Goal: Task Accomplishment & Management: Manage account settings

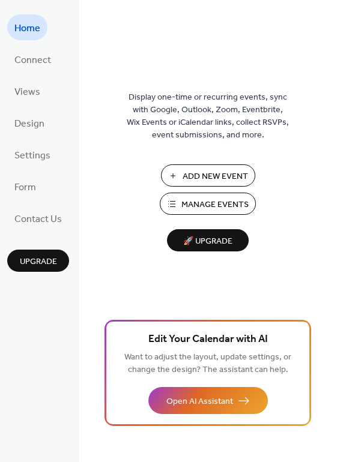
click at [195, 205] on span "Manage Events" at bounding box center [214, 205] width 67 height 13
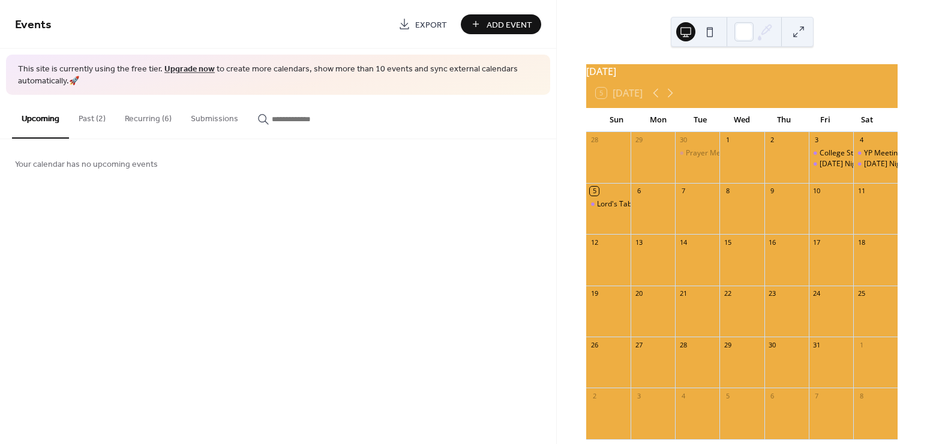
click at [133, 113] on button "Recurring (6)" at bounding box center [148, 116] width 66 height 43
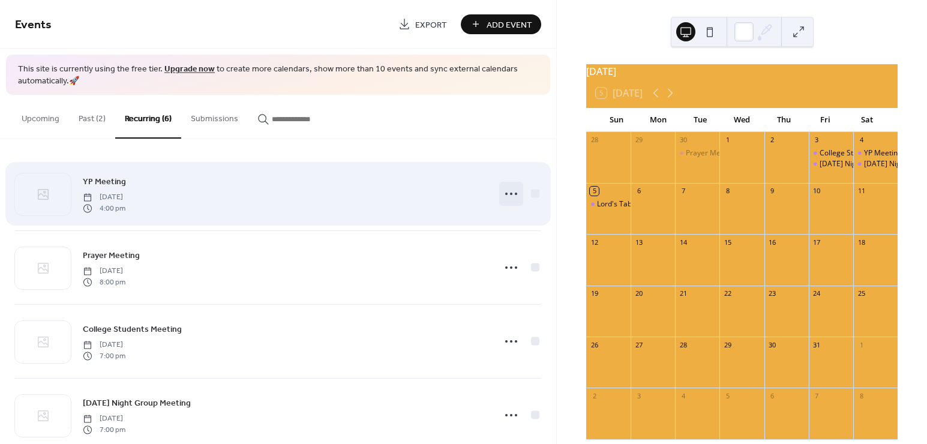
click at [509, 193] on icon at bounding box center [511, 193] width 19 height 19
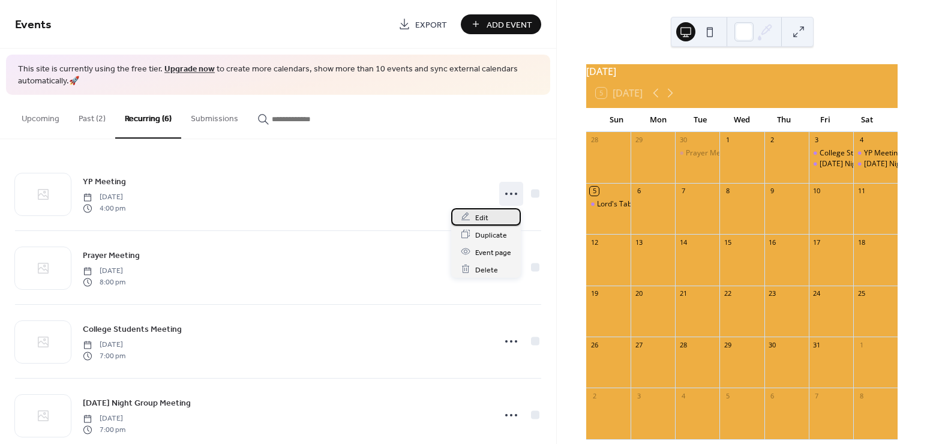
click at [487, 216] on span "Edit" at bounding box center [481, 217] width 13 height 13
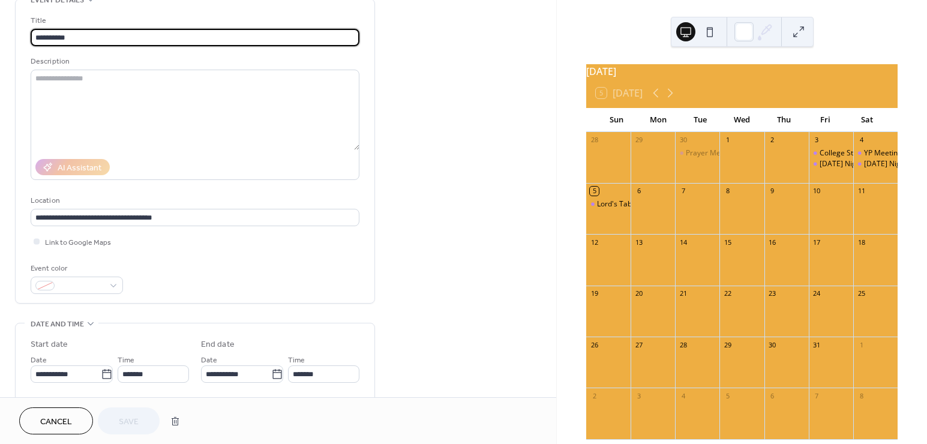
scroll to position [180, 0]
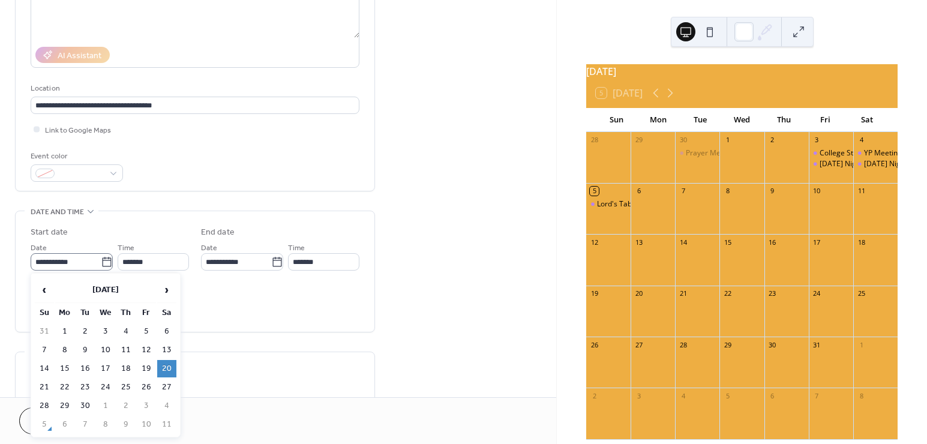
click at [102, 262] on icon at bounding box center [107, 262] width 12 height 12
click at [101, 262] on input "**********" at bounding box center [66, 261] width 70 height 17
click at [159, 291] on span "›" at bounding box center [167, 290] width 18 height 24
click at [169, 350] on td "11" at bounding box center [166, 349] width 19 height 17
type input "**********"
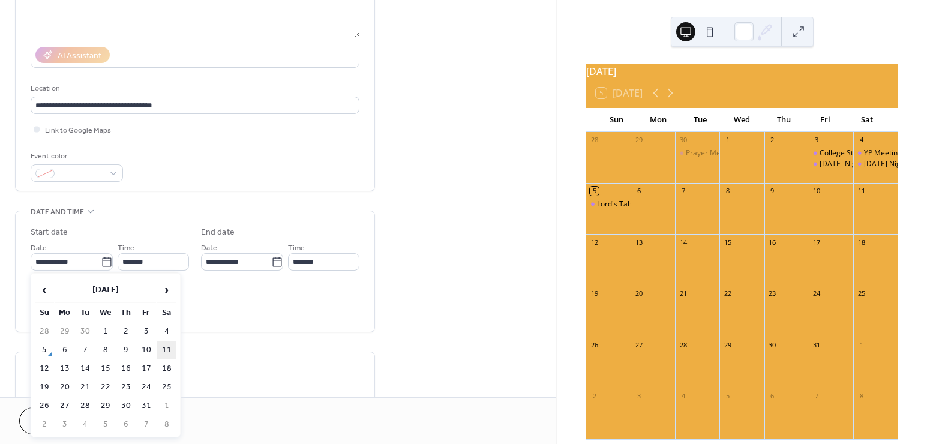
type input "**********"
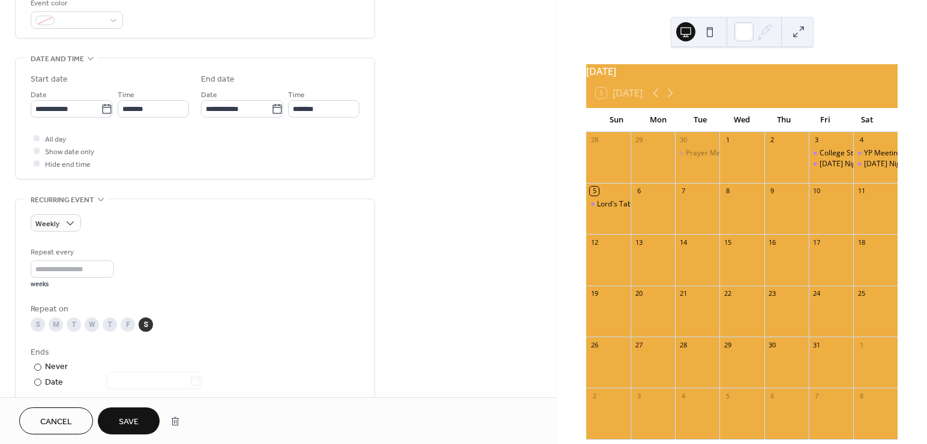
scroll to position [480, 0]
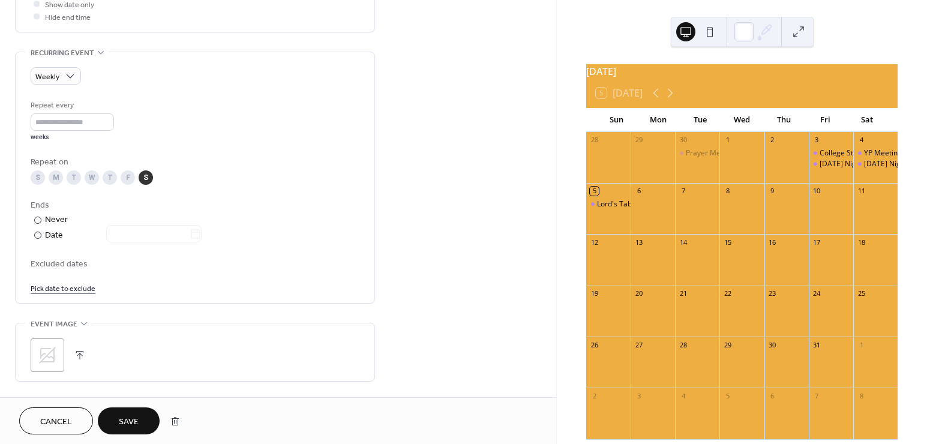
click at [139, 422] on span "Save" at bounding box center [129, 422] width 20 height 13
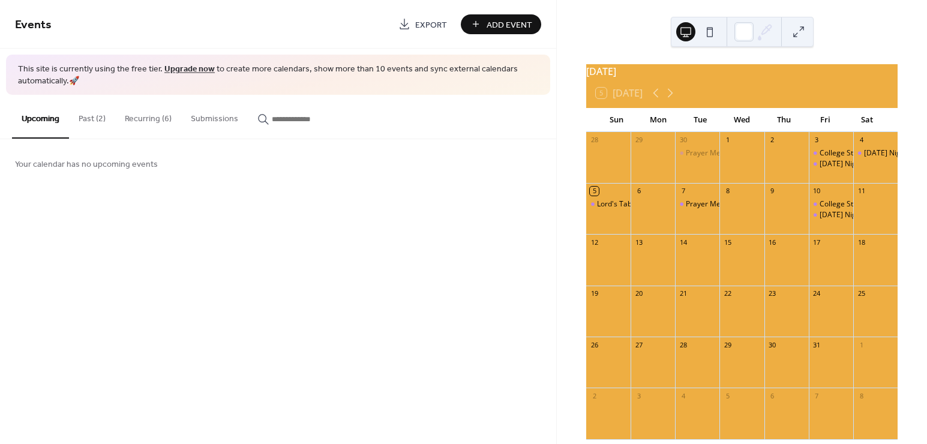
click at [147, 119] on button "Recurring (6)" at bounding box center [148, 116] width 66 height 43
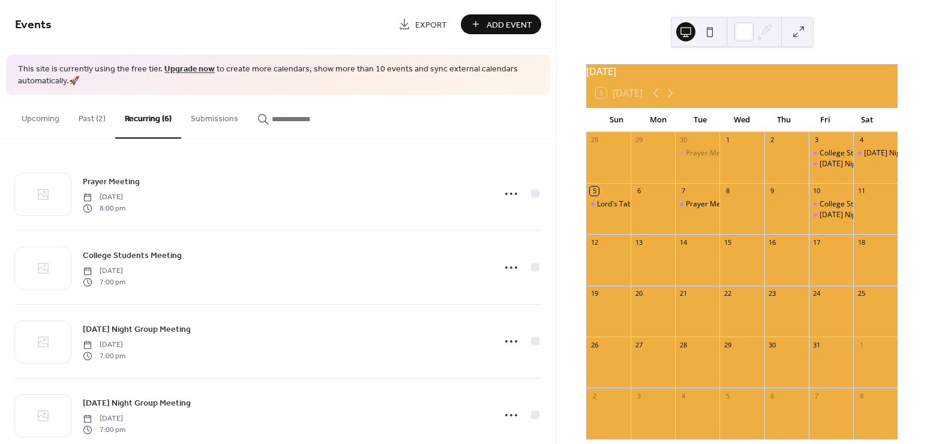
click at [110, 117] on button "Past (2)" at bounding box center [92, 116] width 46 height 43
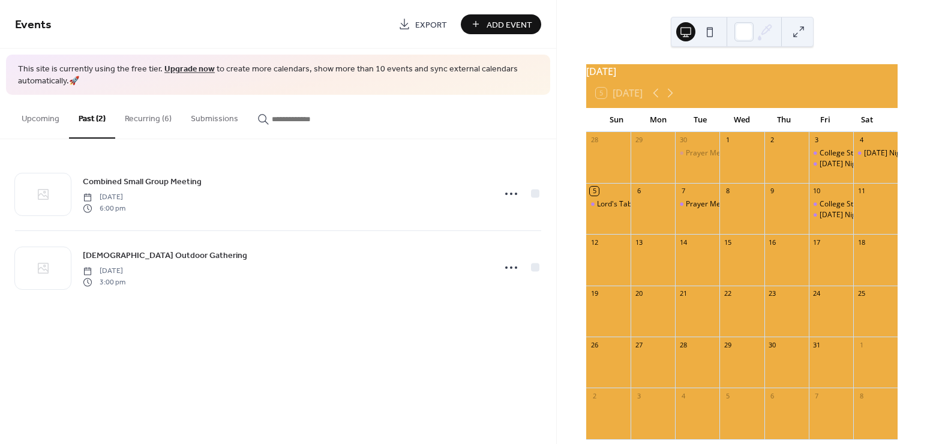
click at [147, 113] on button "Recurring (6)" at bounding box center [148, 116] width 66 height 43
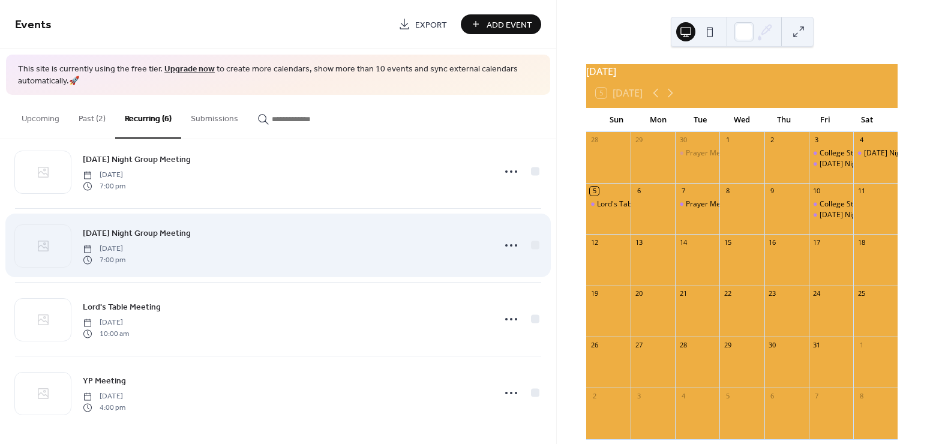
scroll to position [172, 0]
click at [505, 244] on icon at bounding box center [511, 242] width 19 height 19
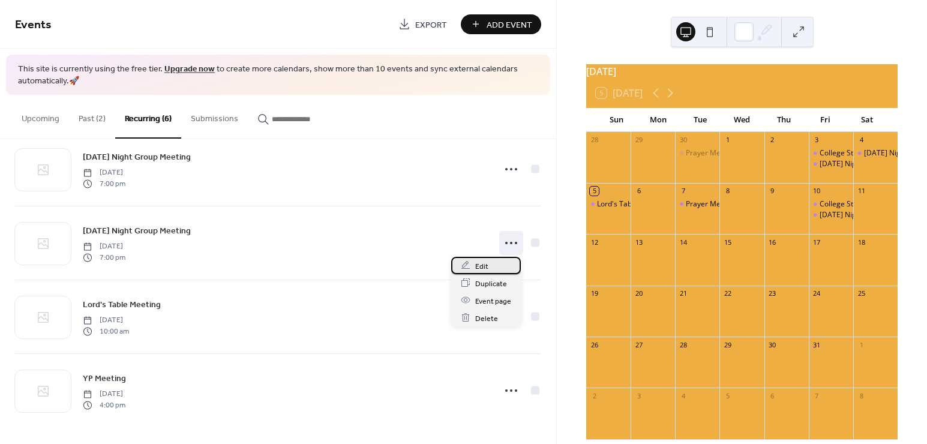
click at [498, 260] on div "Edit" at bounding box center [486, 265] width 70 height 17
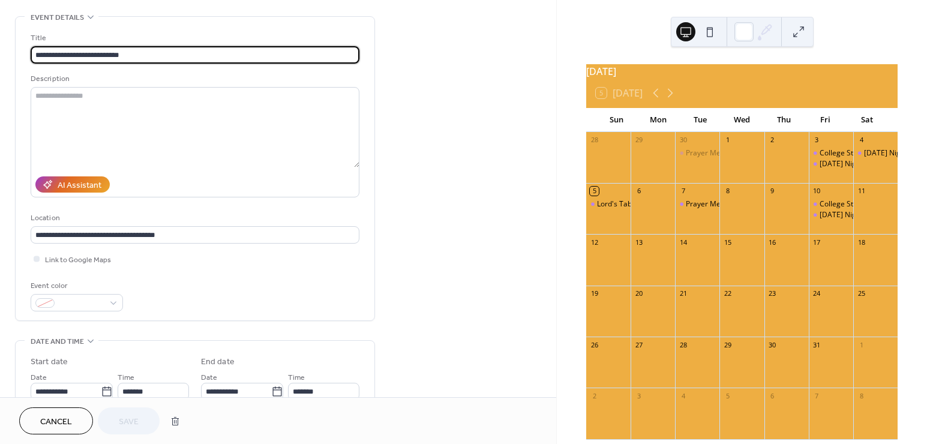
scroll to position [240, 0]
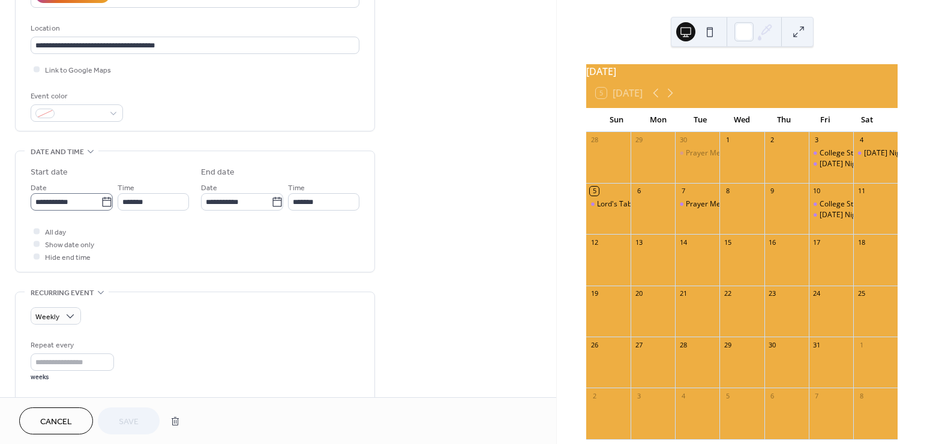
click at [104, 202] on icon at bounding box center [107, 202] width 12 height 12
click at [101, 202] on input "**********" at bounding box center [66, 201] width 70 height 17
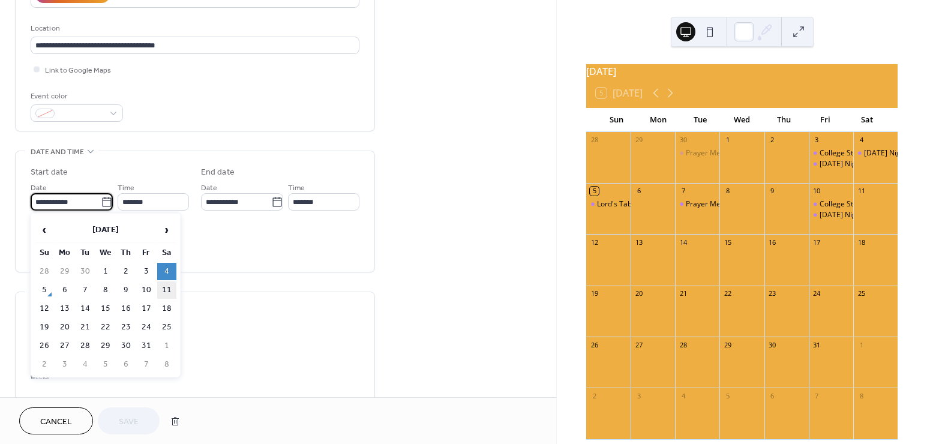
click at [164, 287] on td "11" at bounding box center [166, 289] width 19 height 17
type input "**********"
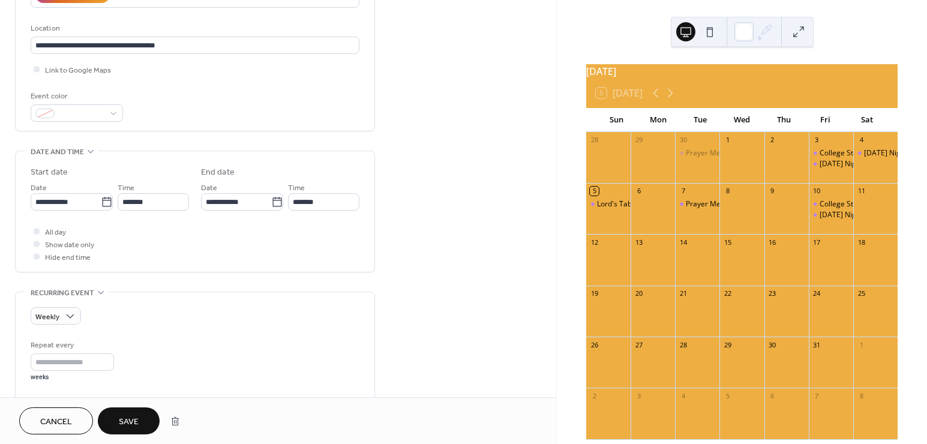
click at [129, 426] on span "Save" at bounding box center [129, 422] width 20 height 13
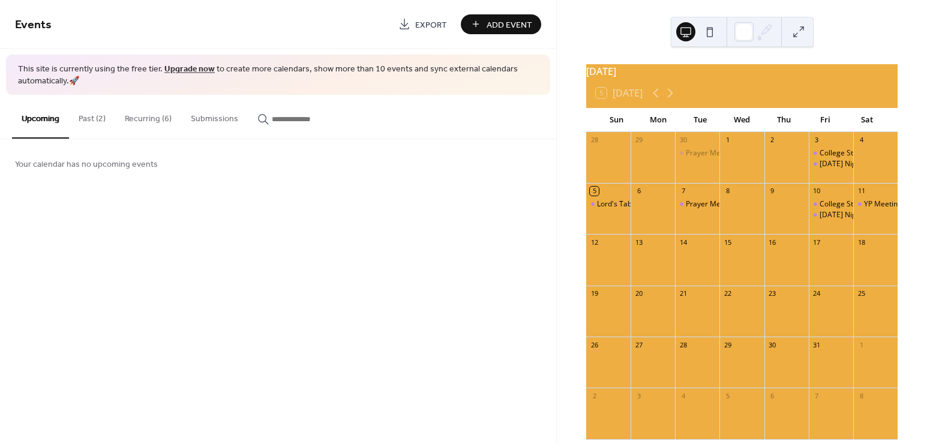
click at [143, 120] on button "Recurring (6)" at bounding box center [148, 116] width 66 height 43
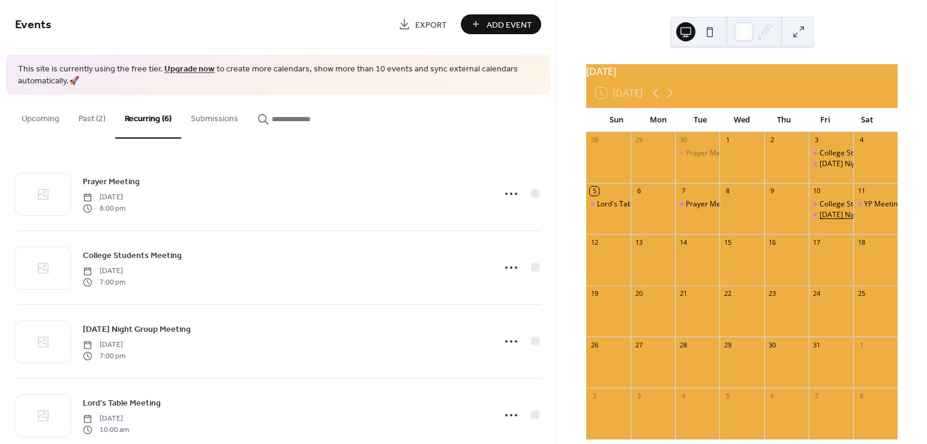
click at [831, 220] on div "[DATE] Night Group Meeting" at bounding box center [867, 215] width 95 height 10
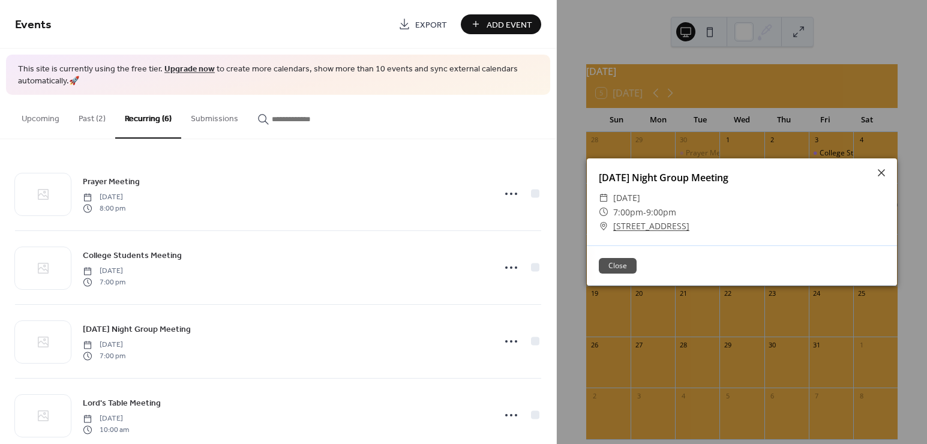
click at [609, 257] on div "Close" at bounding box center [742, 265] width 310 height 40
click at [609, 266] on button "Close" at bounding box center [618, 266] width 38 height 16
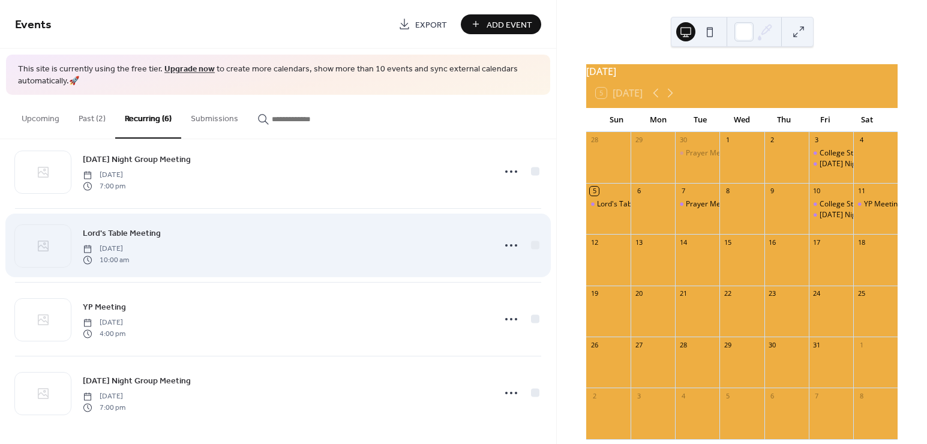
scroll to position [172, 0]
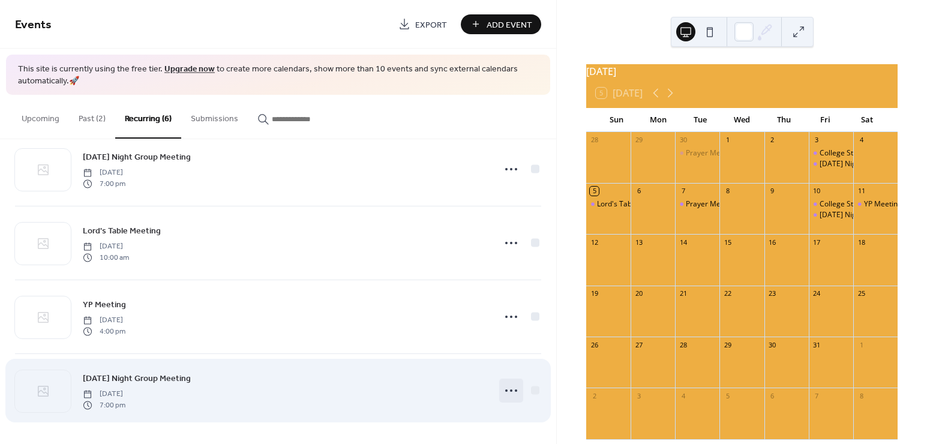
click at [504, 384] on icon at bounding box center [511, 390] width 19 height 19
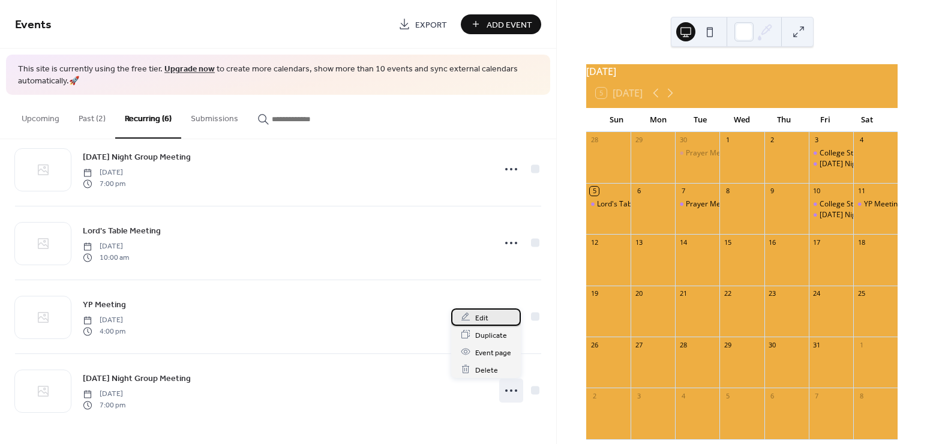
click at [490, 317] on div "Edit" at bounding box center [486, 316] width 70 height 17
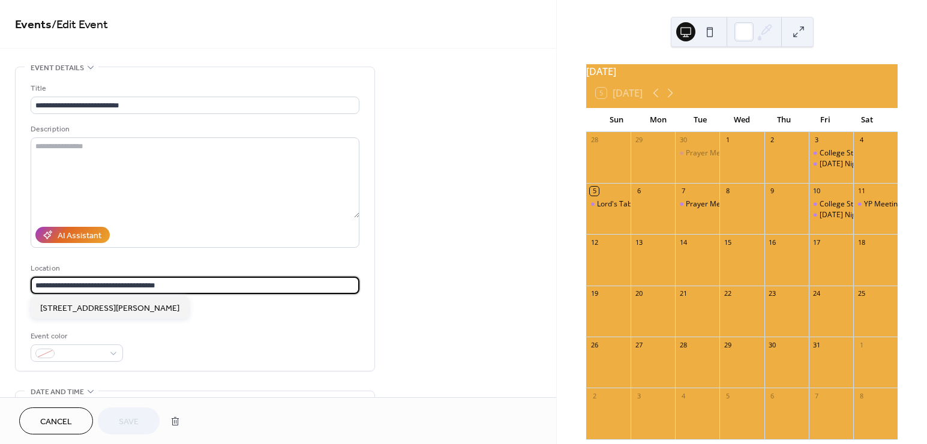
drag, startPoint x: 180, startPoint y: 286, endPoint x: 38, endPoint y: 281, distance: 141.7
click at [38, 281] on input "**********" at bounding box center [195, 285] width 329 height 17
type input "*"
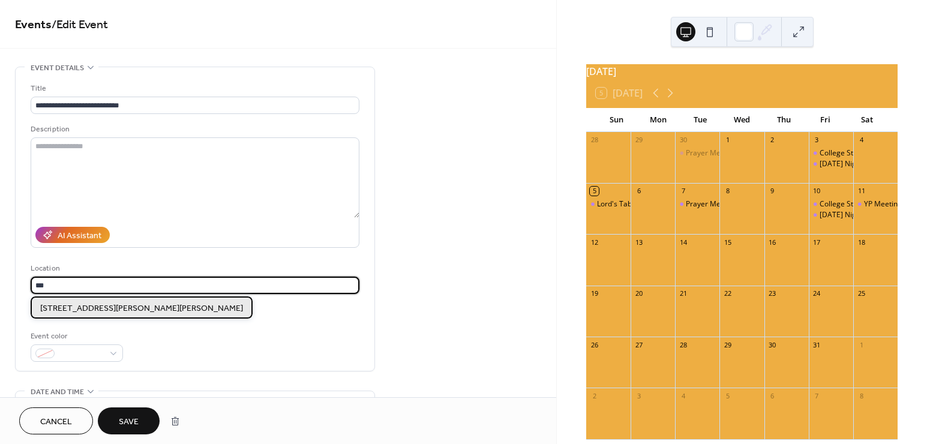
click at [127, 303] on span "[STREET_ADDRESS][PERSON_NAME][PERSON_NAME]" at bounding box center [141, 308] width 203 height 13
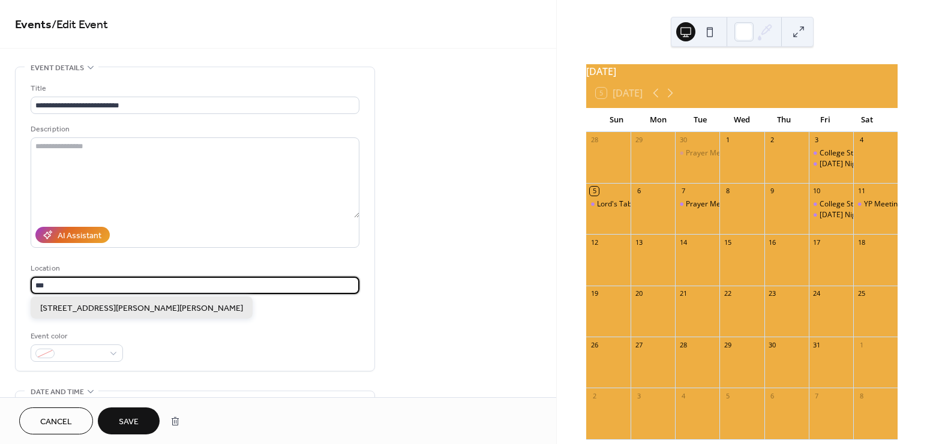
type input "**********"
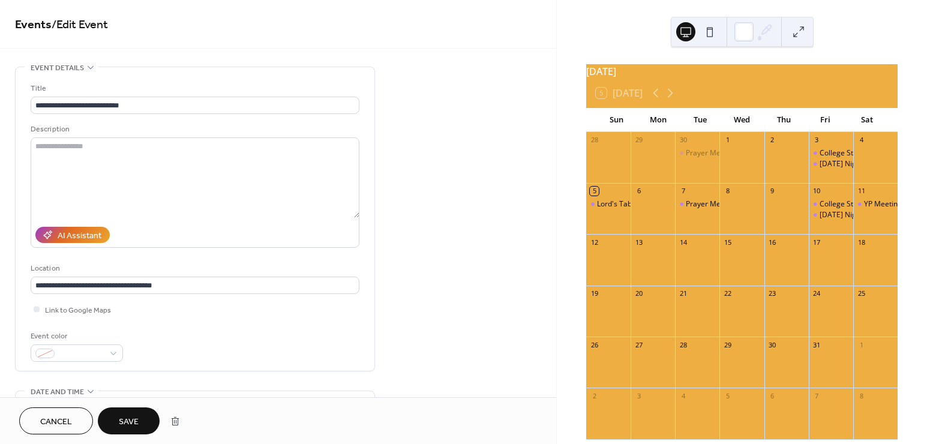
click at [125, 427] on span "Save" at bounding box center [129, 422] width 20 height 13
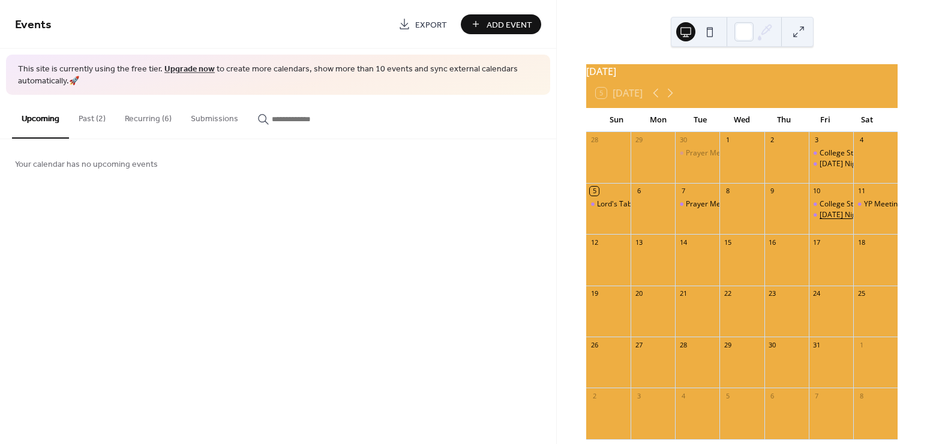
click at [828, 220] on div "[DATE] Night Group Meeting" at bounding box center [867, 215] width 95 height 10
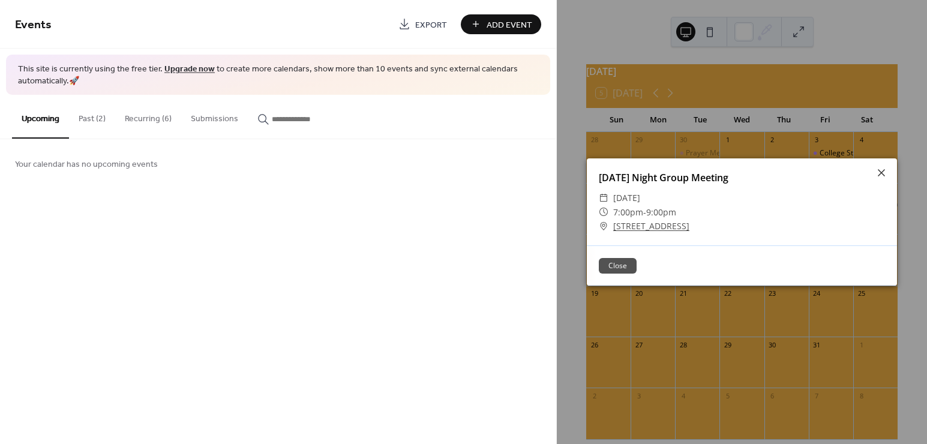
click at [621, 266] on button "Close" at bounding box center [618, 266] width 38 height 16
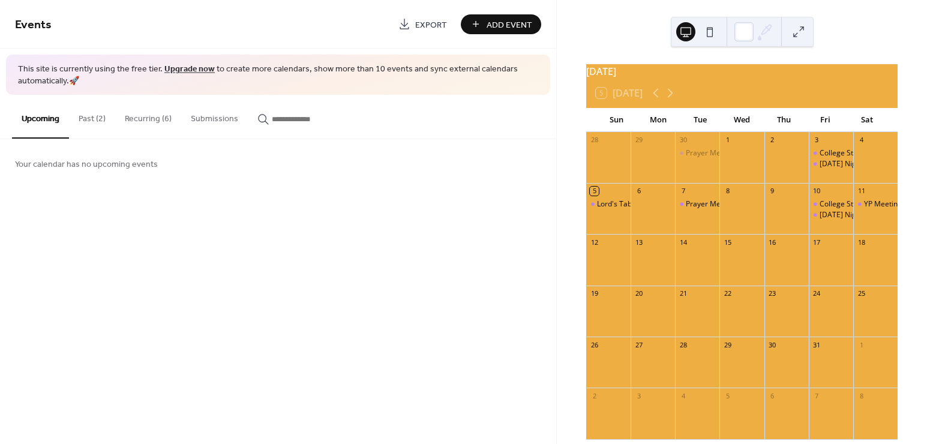
click at [141, 123] on button "Recurring (6)" at bounding box center [148, 116] width 66 height 43
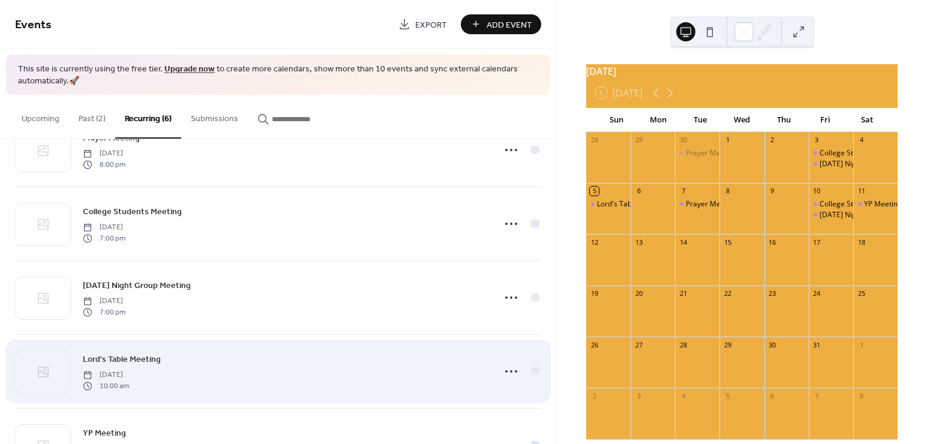
scroll to position [172, 0]
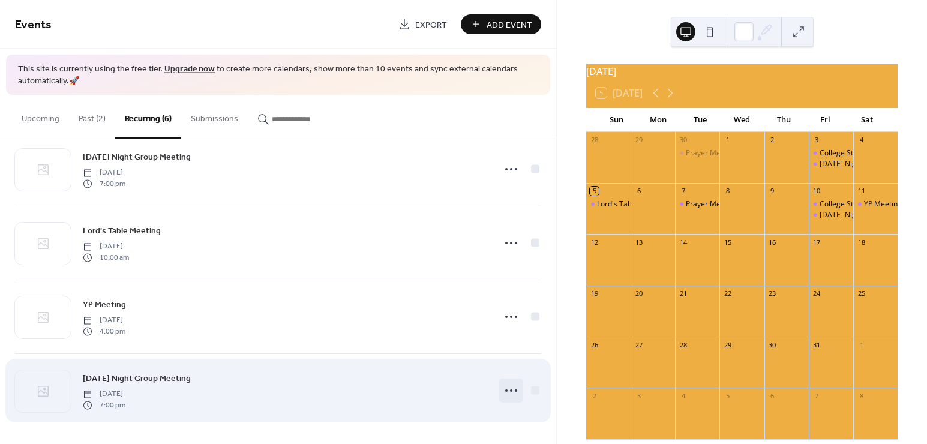
click at [502, 389] on icon at bounding box center [511, 390] width 19 height 19
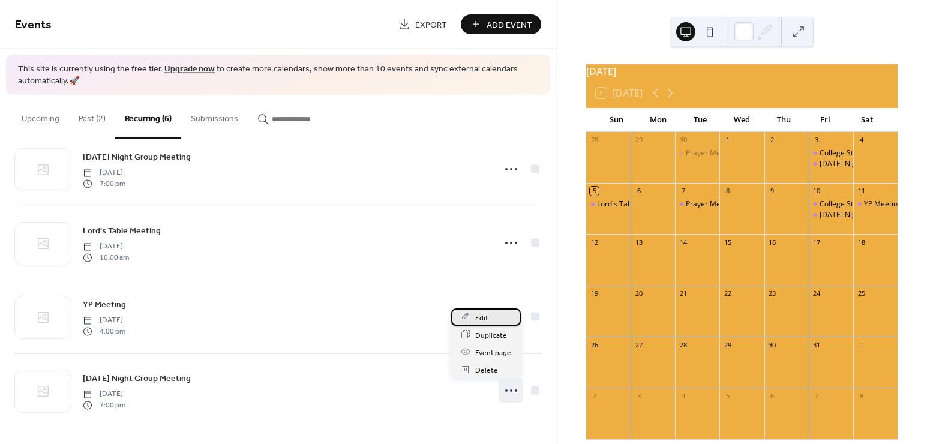
click at [478, 322] on span "Edit" at bounding box center [481, 317] width 13 height 13
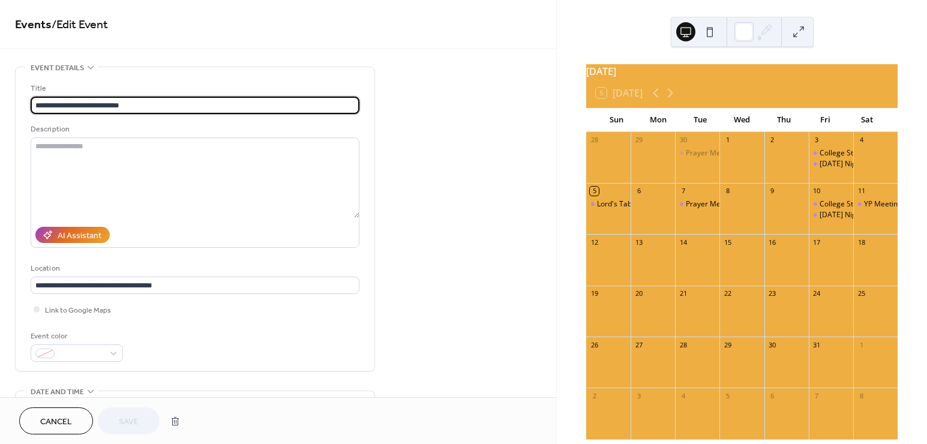
click at [122, 418] on div "Cancel Save" at bounding box center [102, 420] width 167 height 27
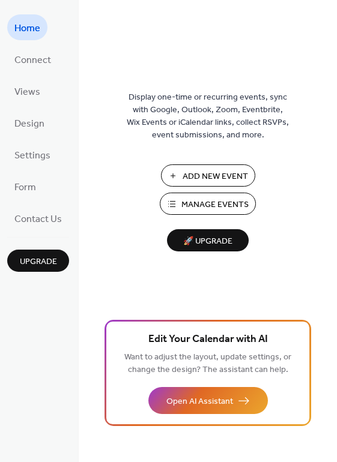
click at [195, 199] on span "Manage Events" at bounding box center [214, 205] width 67 height 13
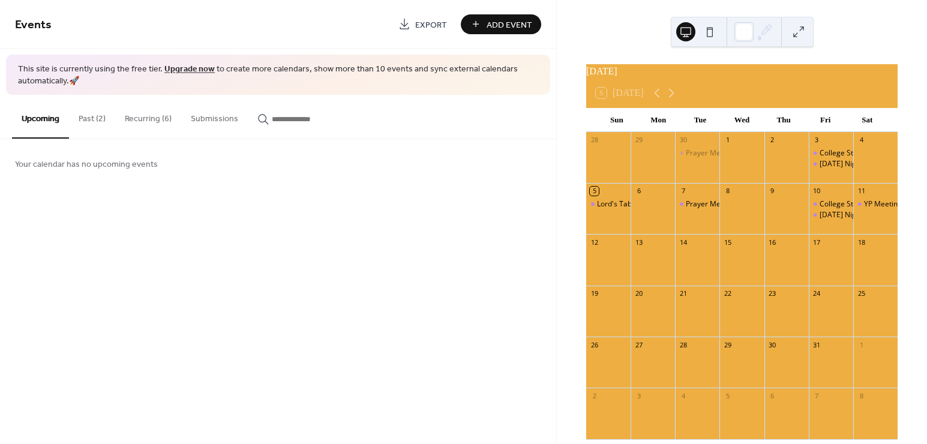
click at [102, 118] on button "Past (2)" at bounding box center [92, 116] width 46 height 43
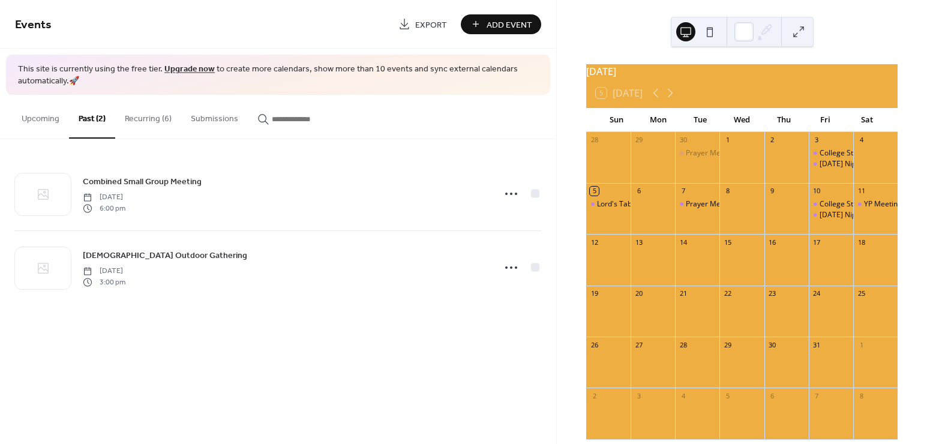
click at [144, 119] on button "Recurring (6)" at bounding box center [148, 116] width 66 height 43
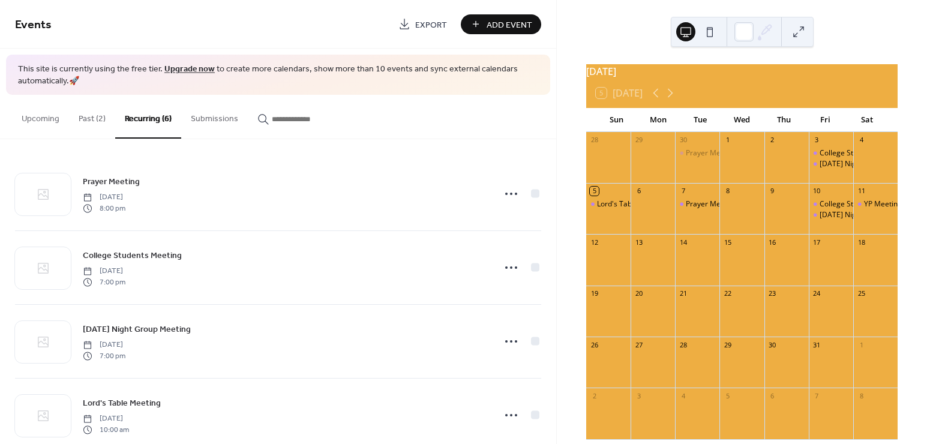
click at [98, 119] on button "Past (2)" at bounding box center [92, 116] width 46 height 43
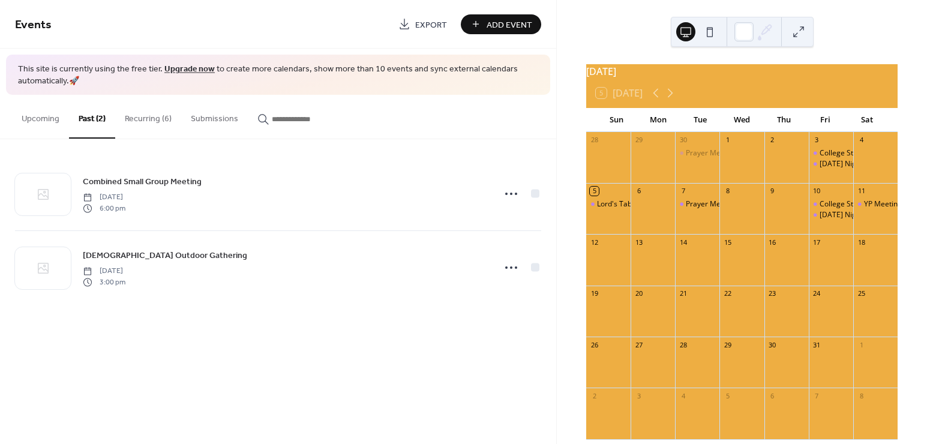
click at [148, 122] on button "Recurring (6)" at bounding box center [148, 116] width 66 height 43
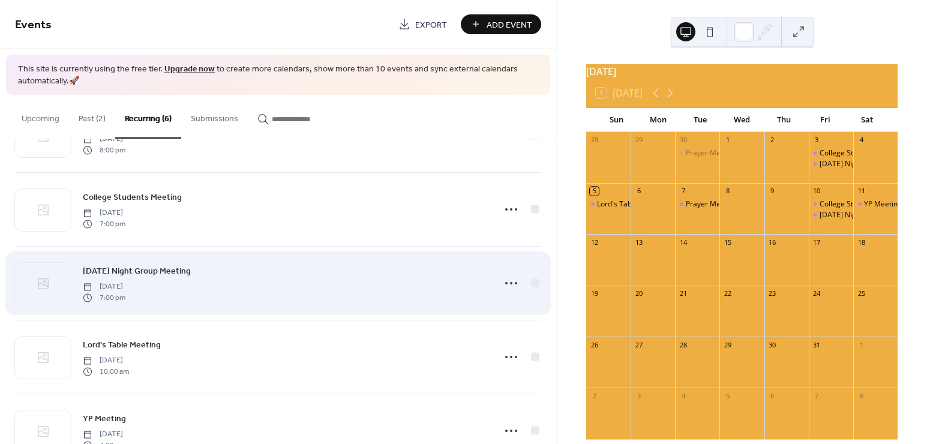
scroll to position [60, 0]
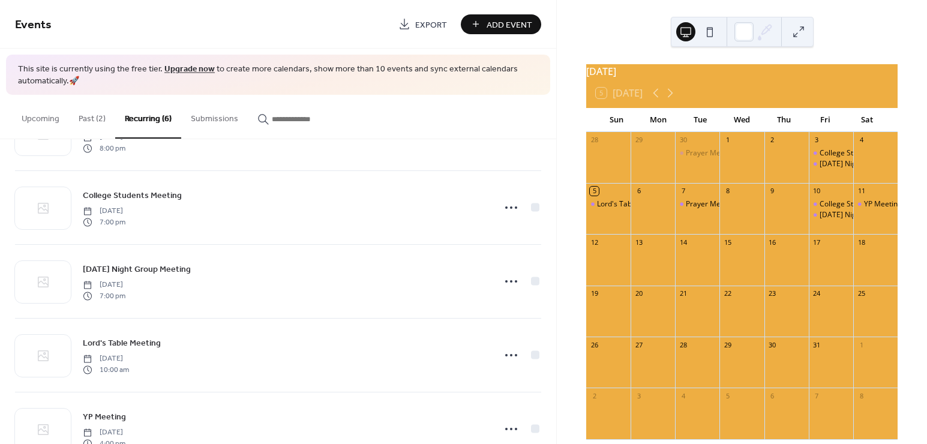
click at [96, 118] on button "Past (2)" at bounding box center [92, 116] width 46 height 43
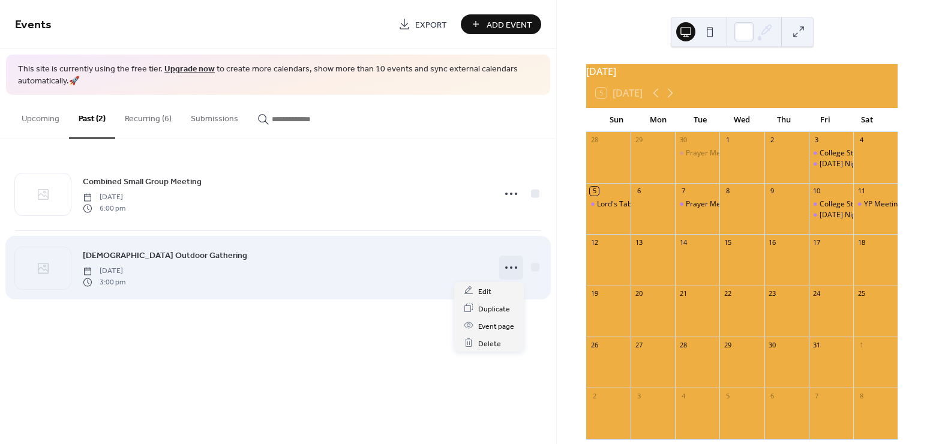
click at [512, 267] on circle at bounding box center [511, 267] width 2 height 2
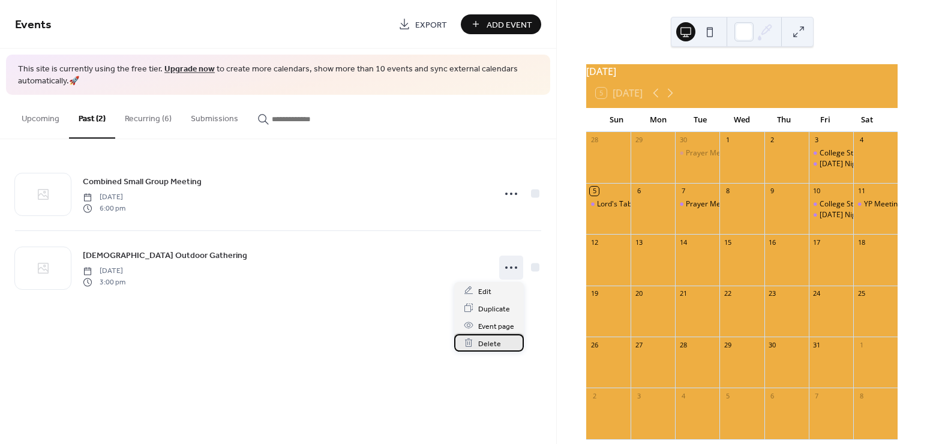
click at [492, 341] on span "Delete" at bounding box center [489, 343] width 23 height 13
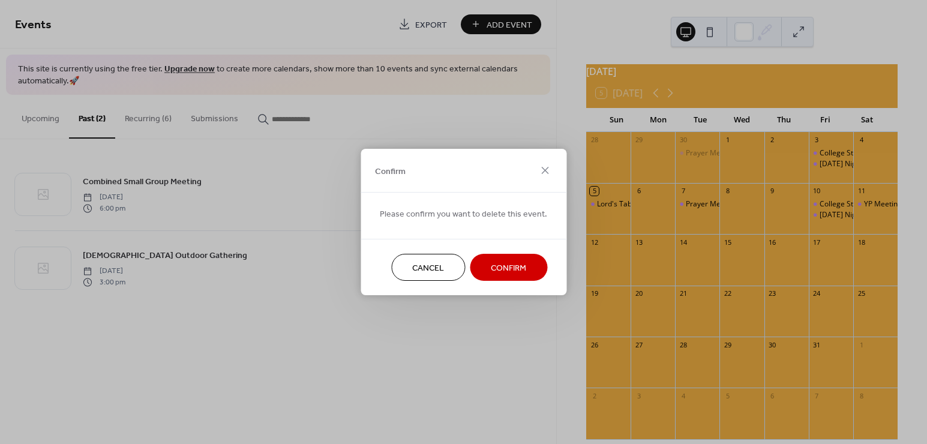
click at [495, 263] on span "Confirm" at bounding box center [508, 268] width 35 height 13
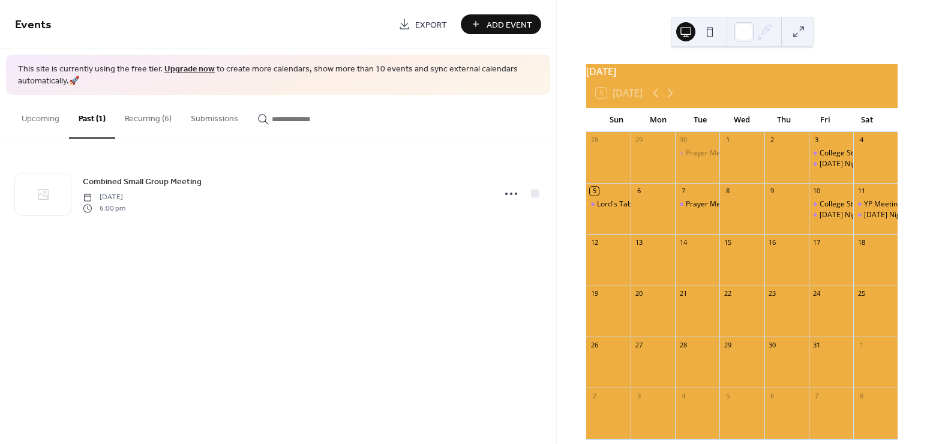
drag, startPoint x: 260, startPoint y: 286, endPoint x: 88, endPoint y: 128, distance: 232.8
click at [260, 284] on div "Events Export Add Event This site is currently using the free tier. Upgrade now…" at bounding box center [278, 222] width 556 height 444
click at [155, 123] on button "Recurring (6)" at bounding box center [148, 116] width 66 height 43
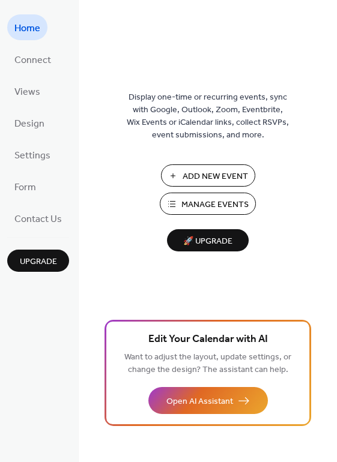
click at [194, 199] on span "Manage Events" at bounding box center [214, 205] width 67 height 13
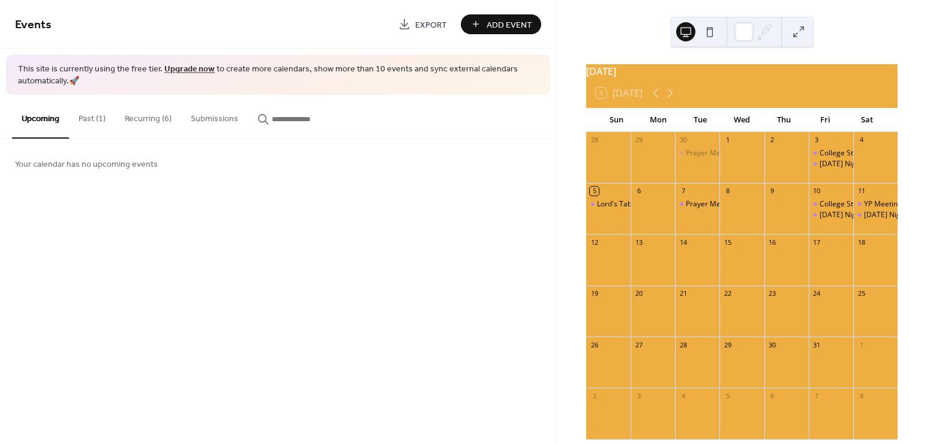
click at [155, 118] on button "Recurring (6)" at bounding box center [148, 116] width 66 height 43
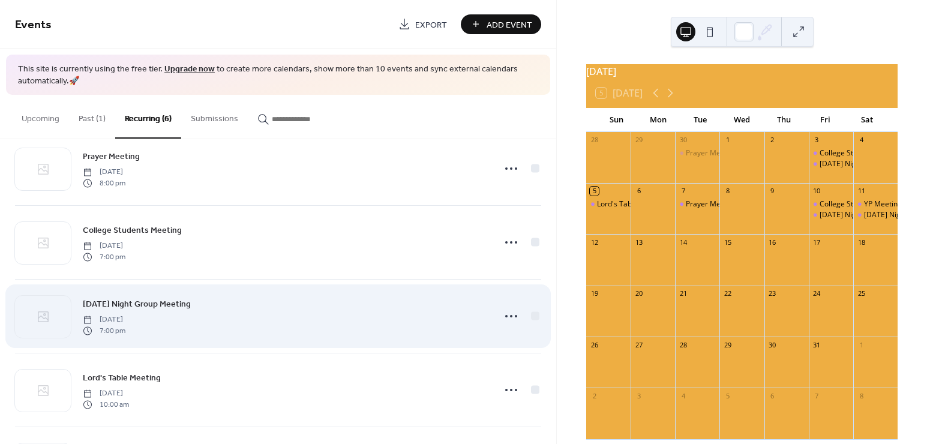
scroll to position [172, 0]
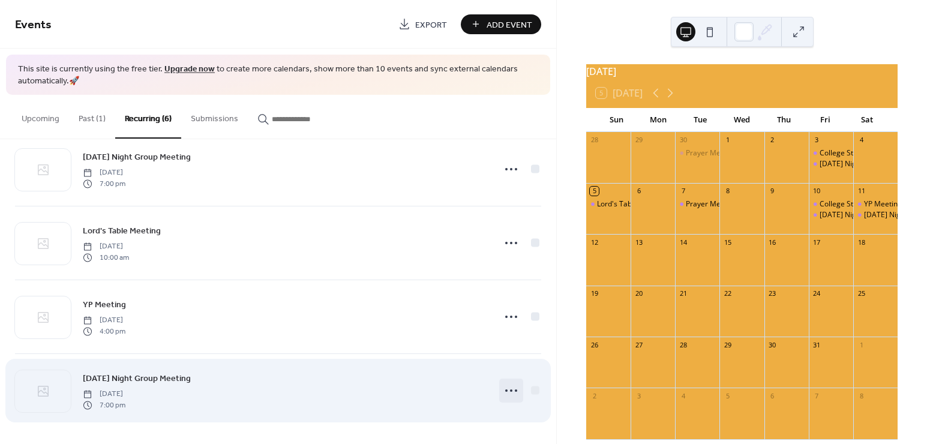
click at [510, 390] on icon at bounding box center [511, 390] width 19 height 19
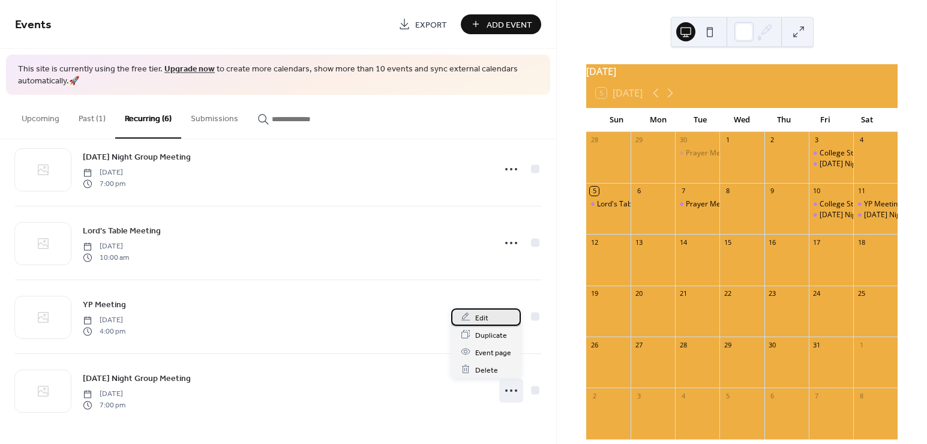
click at [488, 321] on div "Edit" at bounding box center [486, 316] width 70 height 17
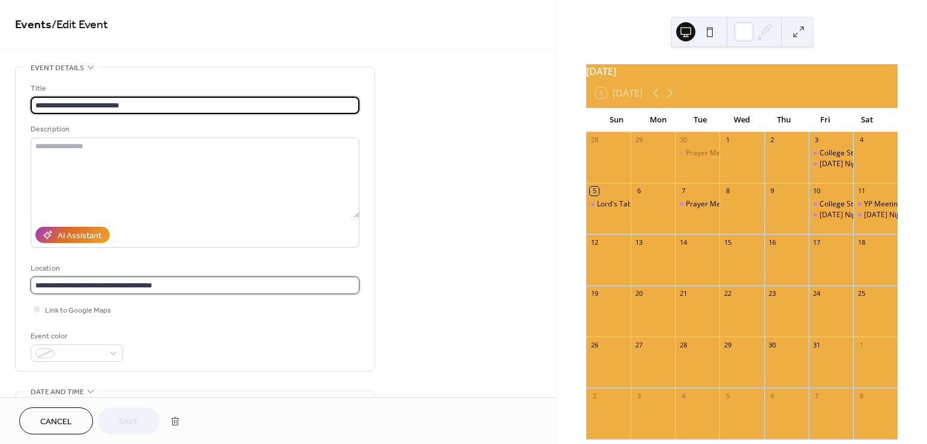
click at [200, 285] on input "**********" at bounding box center [195, 285] width 329 height 17
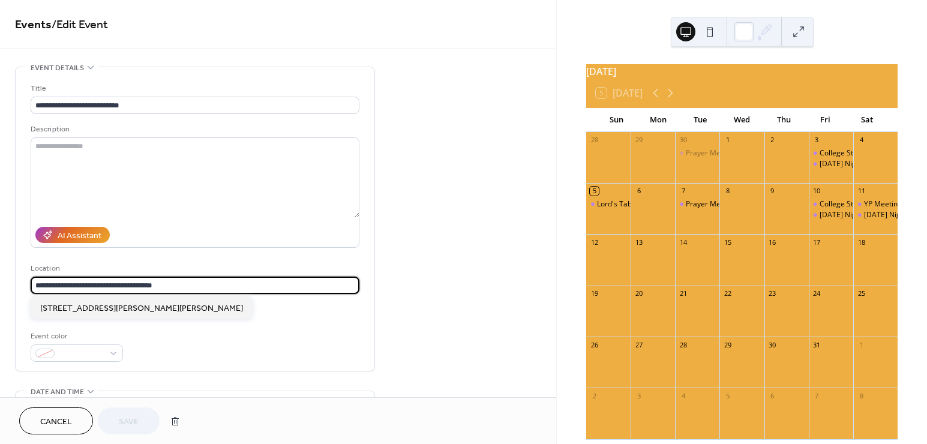
drag, startPoint x: 235, startPoint y: 283, endPoint x: 54, endPoint y: 281, distance: 181.2
click at [54, 281] on input "**********" at bounding box center [195, 285] width 329 height 17
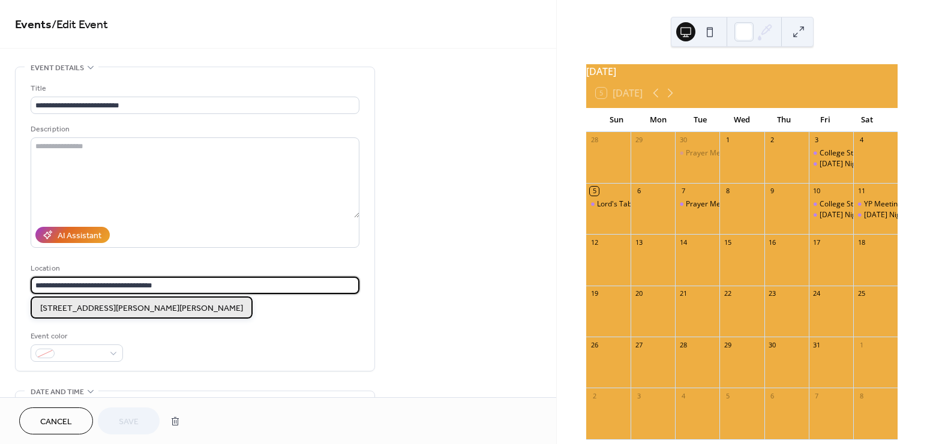
click at [107, 308] on span "[STREET_ADDRESS][PERSON_NAME][PERSON_NAME]" at bounding box center [141, 308] width 203 height 13
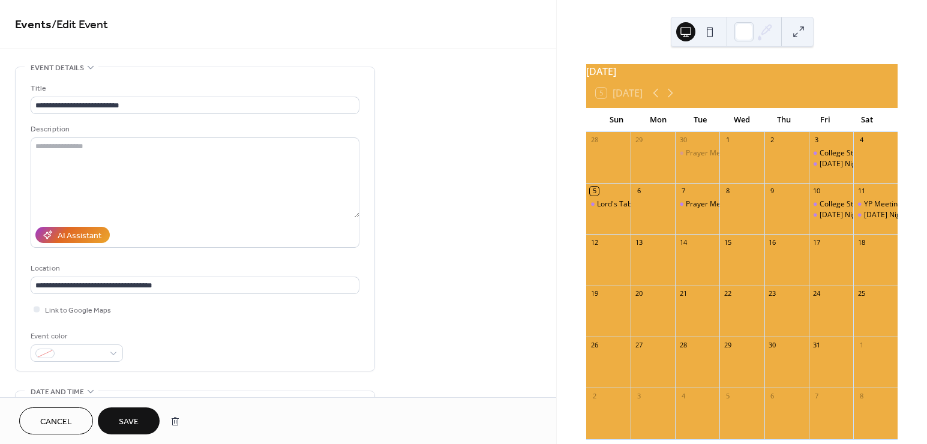
click at [134, 416] on span "Save" at bounding box center [129, 422] width 20 height 13
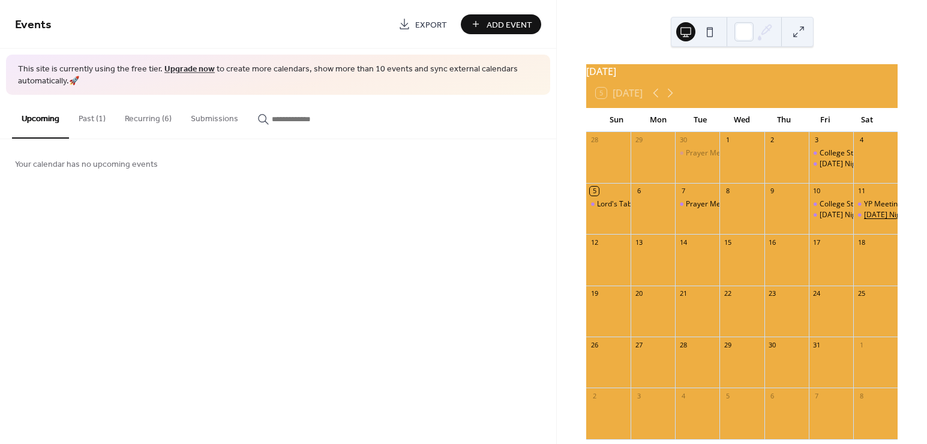
click at [874, 220] on div "[DATE] Night Group Meeting" at bounding box center [911, 215] width 95 height 10
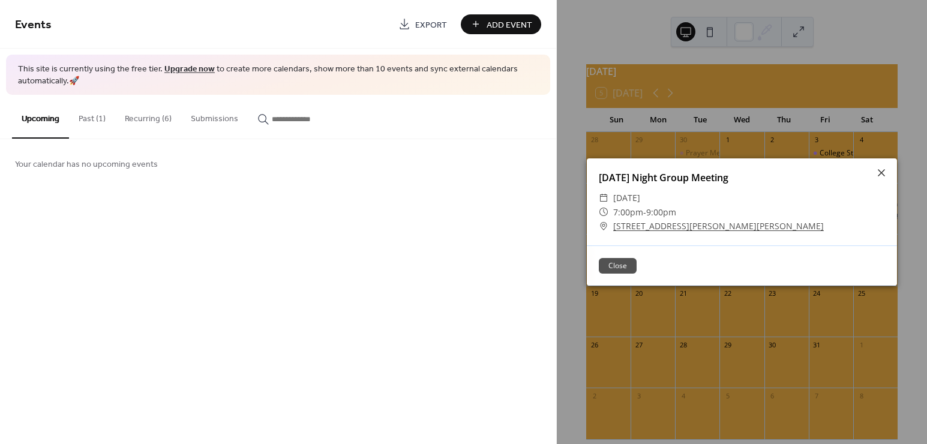
click at [614, 265] on button "Close" at bounding box center [618, 266] width 38 height 16
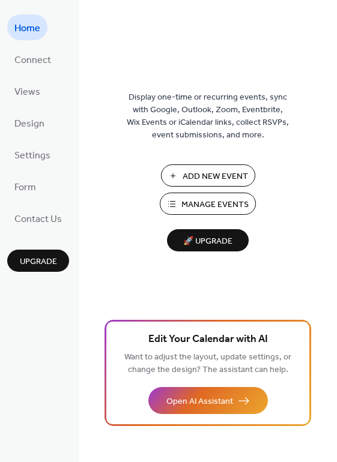
click at [209, 191] on div "Add New Event Manage Events 🚀 Upgrade" at bounding box center [208, 207] width 120 height 87
click at [206, 199] on span "Manage Events" at bounding box center [214, 205] width 67 height 13
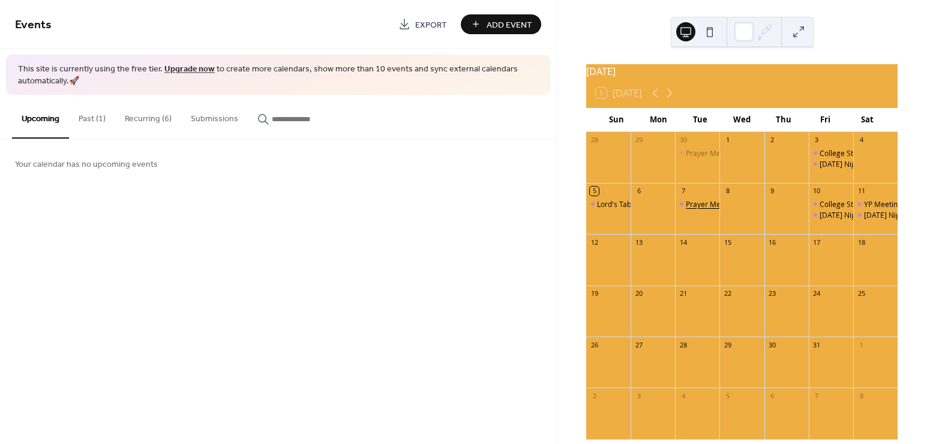
click at [703, 209] on div "Prayer Meeting" at bounding box center [712, 204] width 52 height 10
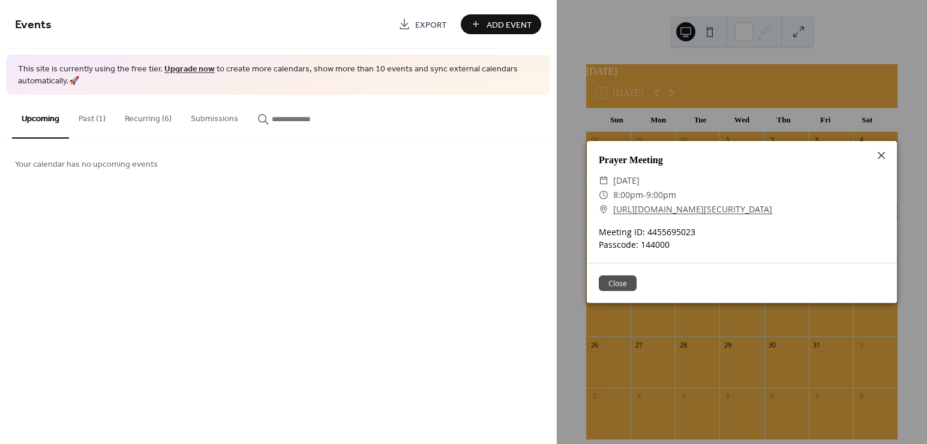
click at [622, 278] on button "Close" at bounding box center [618, 283] width 38 height 16
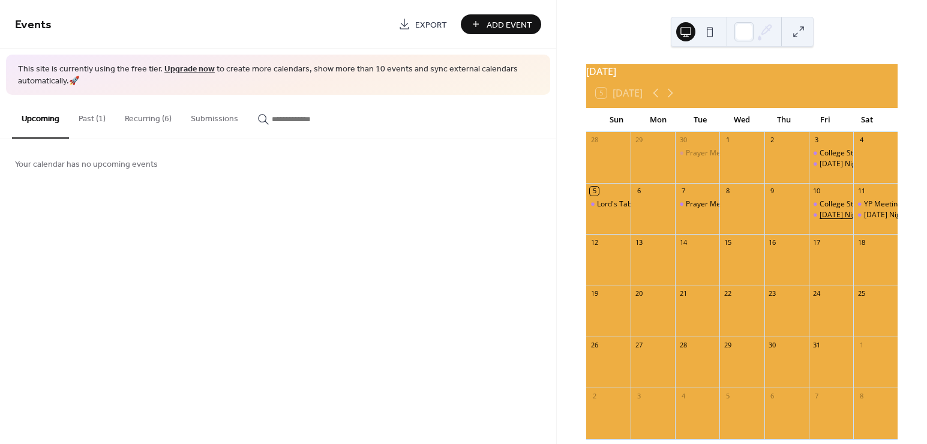
click at [820, 220] on div "[DATE] Night Group Meeting" at bounding box center [867, 215] width 95 height 10
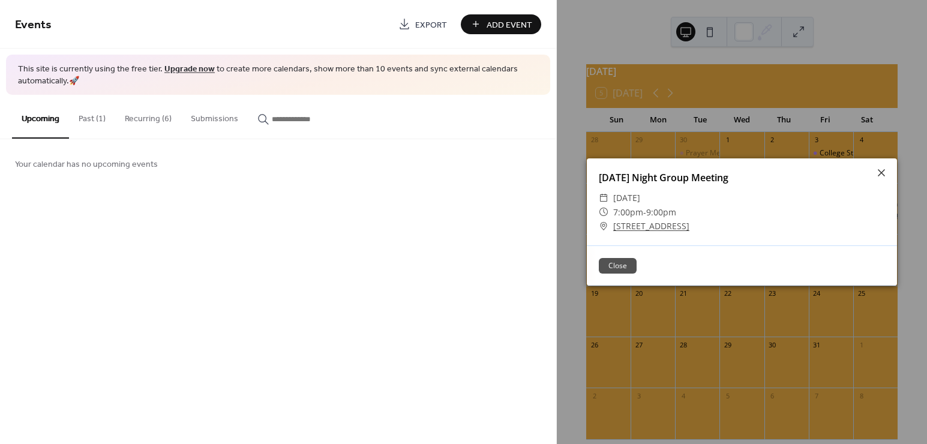
click at [629, 265] on button "Close" at bounding box center [618, 266] width 38 height 16
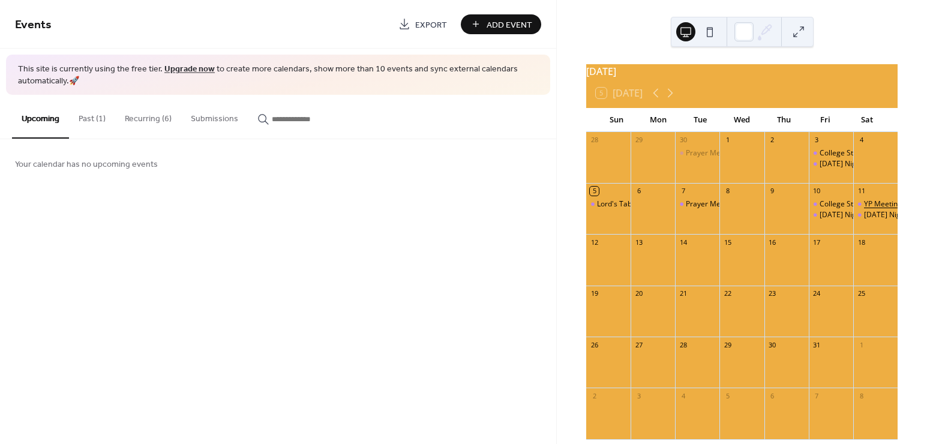
click at [873, 209] on div "YP Meeting" at bounding box center [883, 204] width 38 height 10
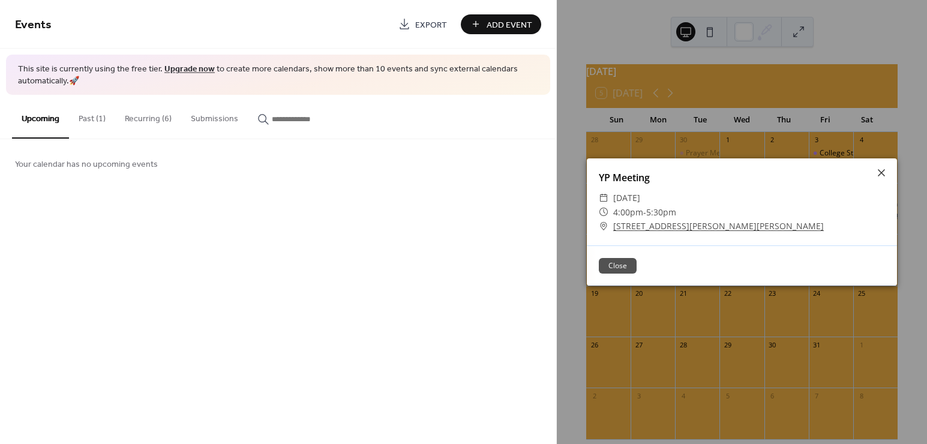
click at [626, 261] on button "Close" at bounding box center [618, 266] width 38 height 16
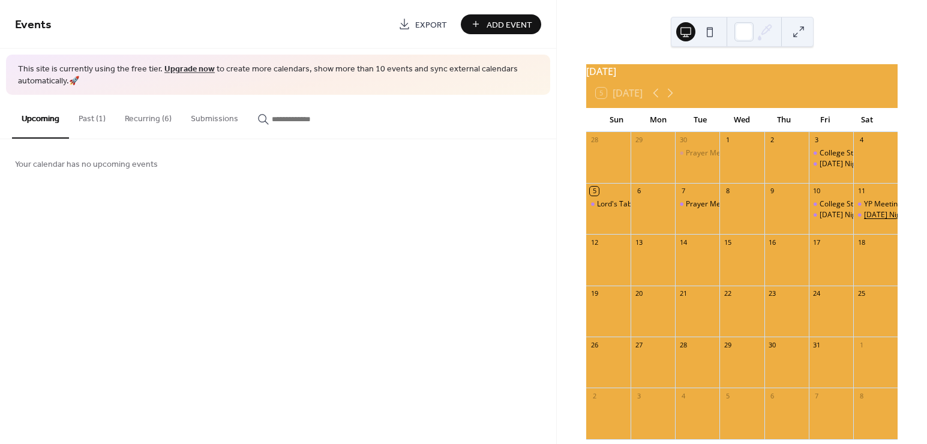
click at [864, 220] on div "[DATE] Night Group Meeting" at bounding box center [911, 215] width 95 height 10
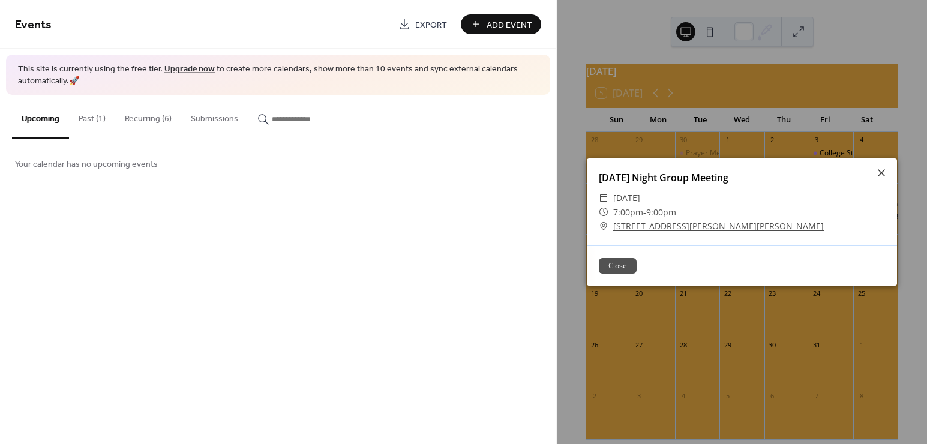
click at [631, 262] on button "Close" at bounding box center [618, 266] width 38 height 16
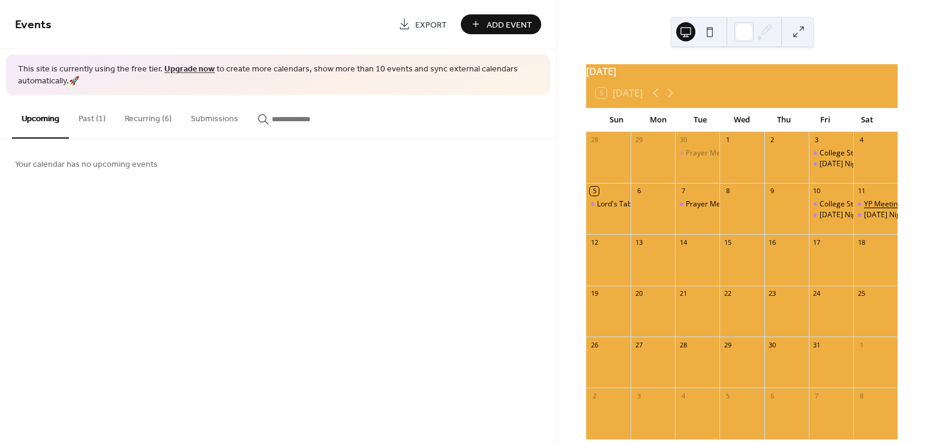
click at [865, 207] on div "YP Meeting" at bounding box center [883, 204] width 38 height 10
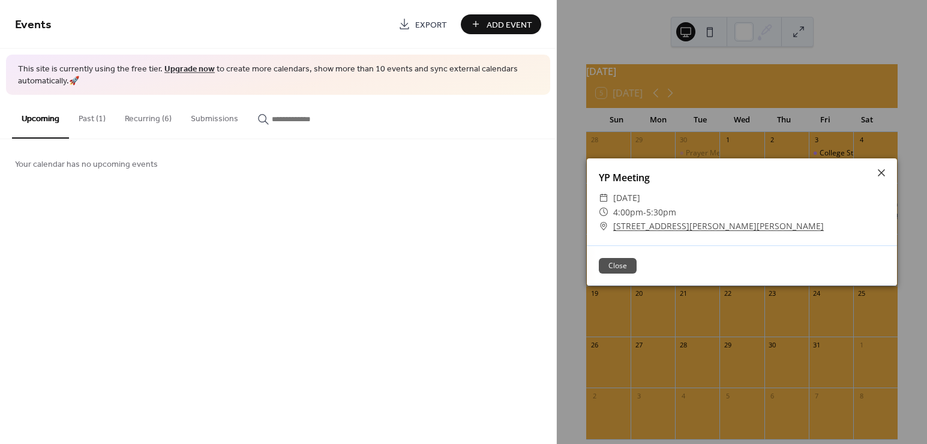
click at [618, 268] on button "Close" at bounding box center [618, 266] width 38 height 16
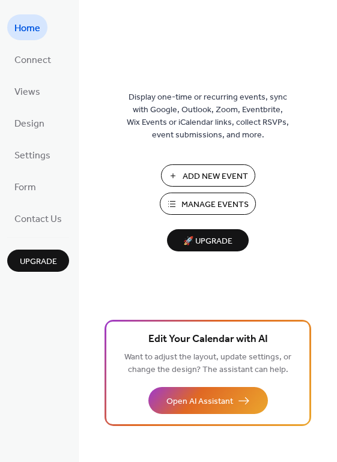
click at [178, 204] on button "Manage Events" at bounding box center [208, 204] width 96 height 22
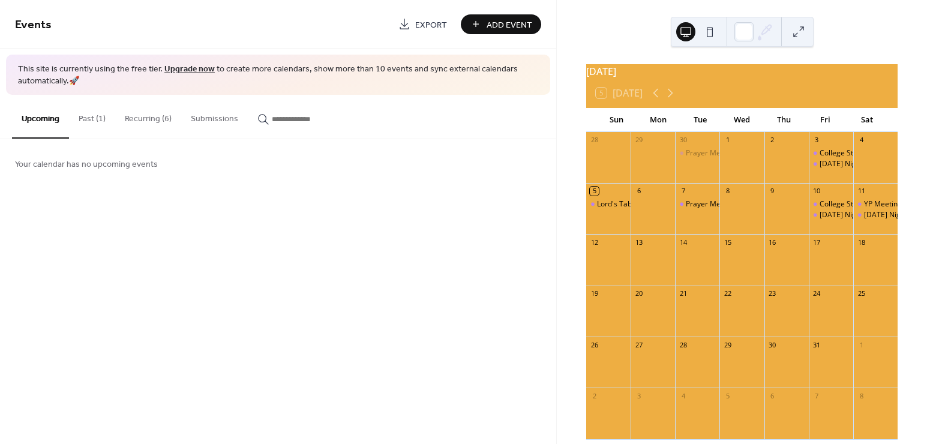
click at [147, 118] on button "Recurring (6)" at bounding box center [148, 116] width 66 height 43
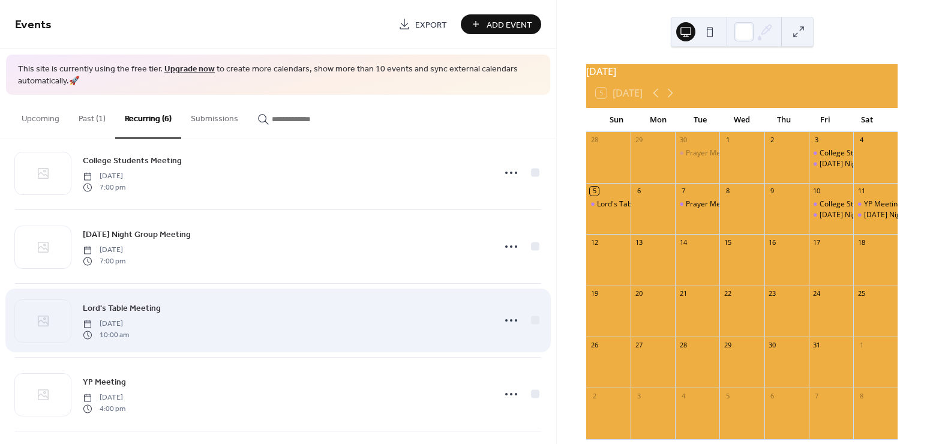
scroll to position [172, 0]
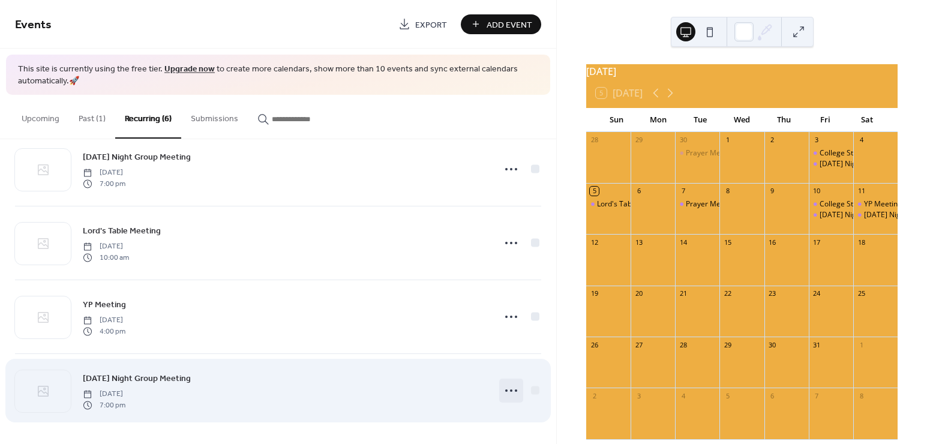
click at [502, 385] on icon at bounding box center [511, 390] width 19 height 19
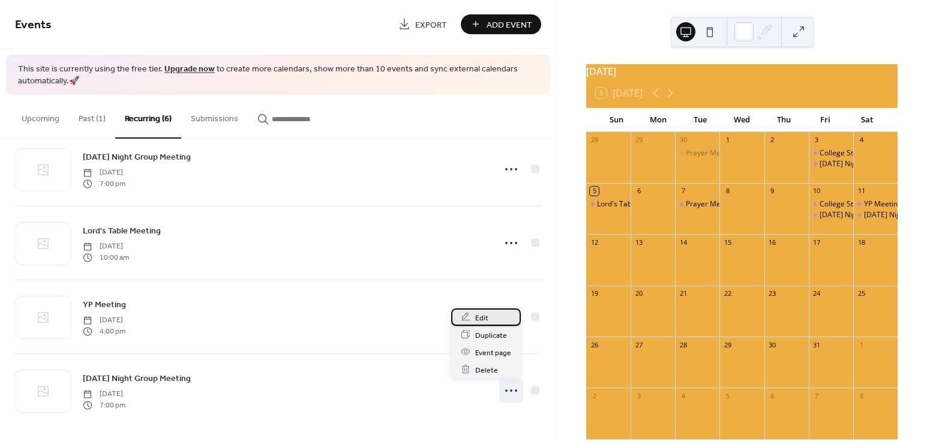
click at [480, 321] on span "Edit" at bounding box center [481, 317] width 13 height 13
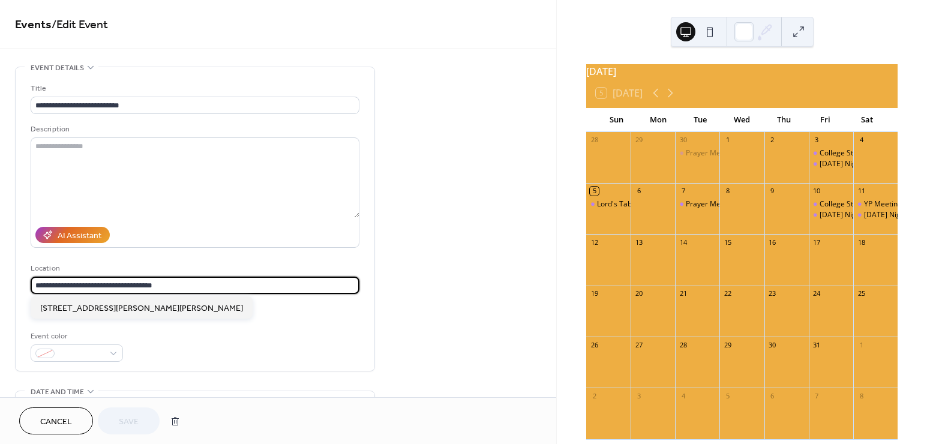
drag, startPoint x: 162, startPoint y: 287, endPoint x: 32, endPoint y: 285, distance: 129.7
click at [32, 285] on input "**********" at bounding box center [195, 285] width 329 height 17
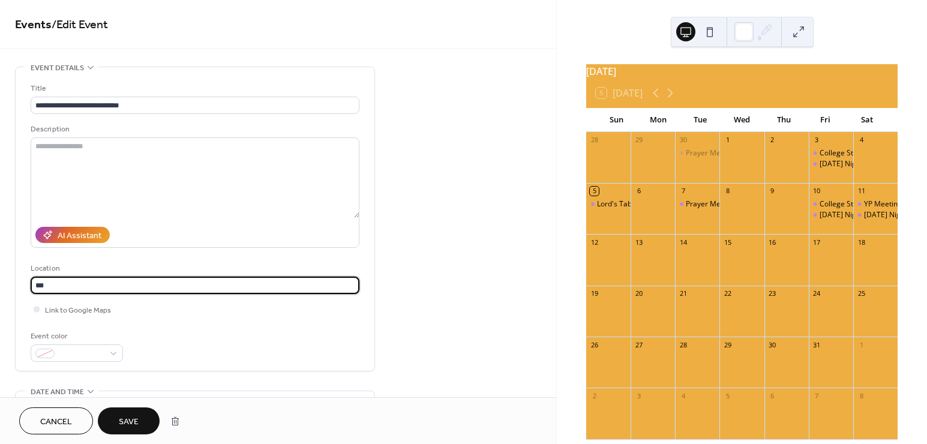
drag, startPoint x: 65, startPoint y: 283, endPoint x: 14, endPoint y: 283, distance: 51.0
paste input "**********"
type input "**********"
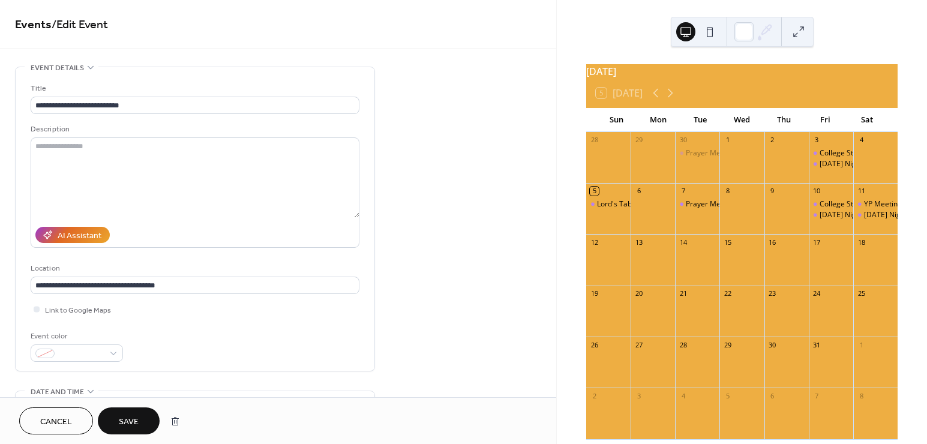
click at [129, 416] on span "Save" at bounding box center [129, 422] width 20 height 13
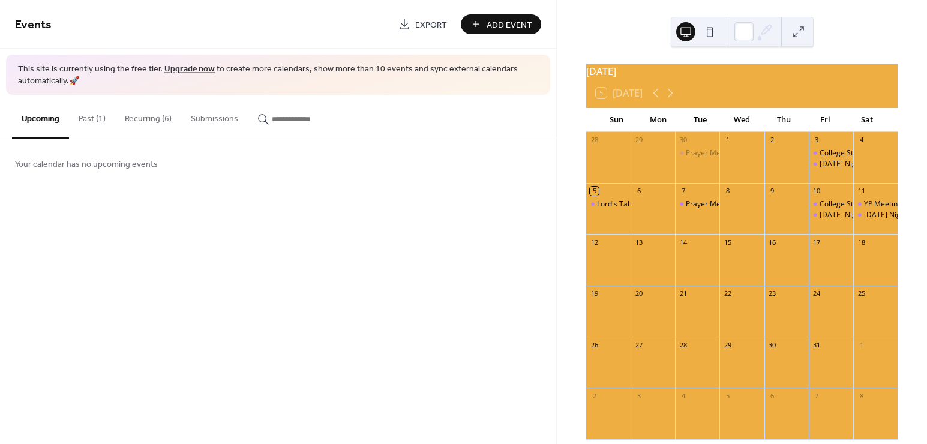
click at [154, 118] on button "Recurring (6)" at bounding box center [148, 116] width 66 height 43
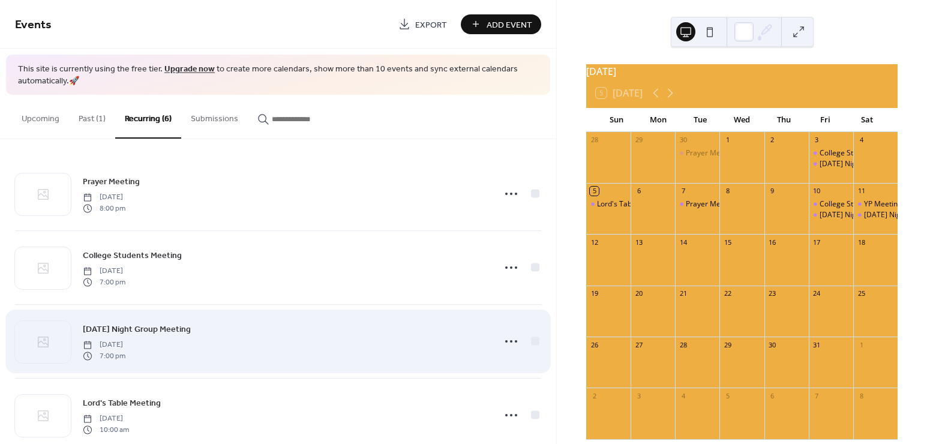
click at [520, 340] on div at bounding box center [520, 341] width 42 height 24
click at [511, 342] on icon at bounding box center [511, 341] width 19 height 19
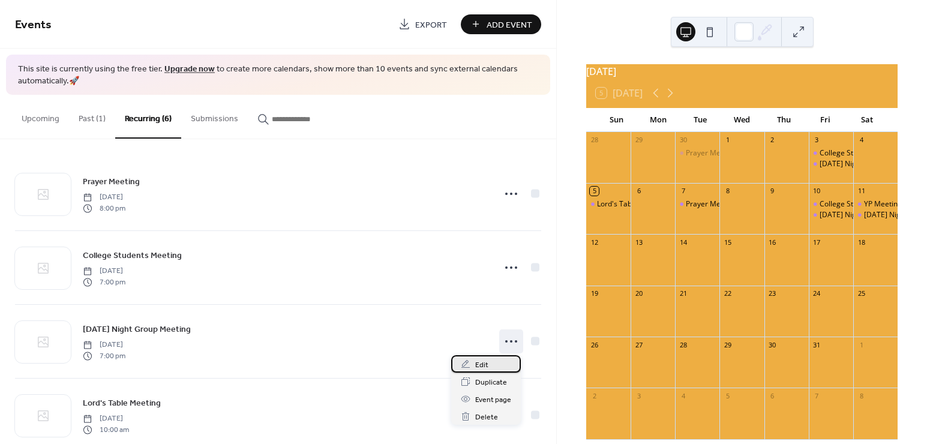
click at [489, 361] on div "Edit" at bounding box center [486, 363] width 70 height 17
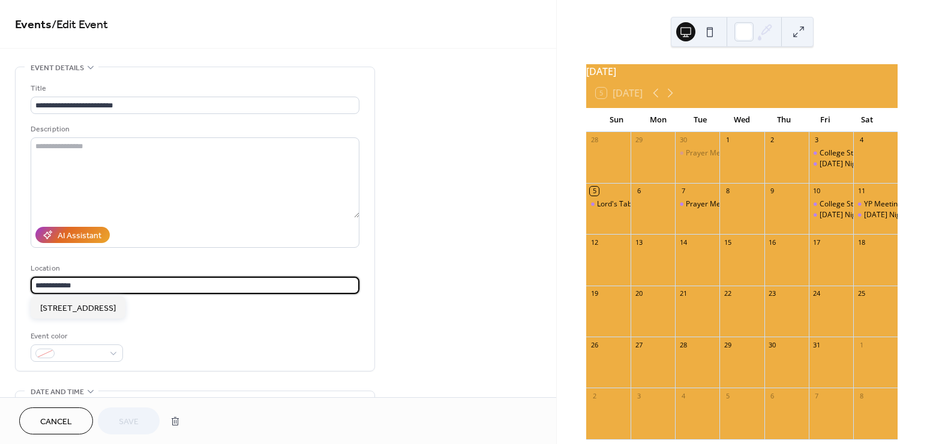
drag, startPoint x: 95, startPoint y: 286, endPoint x: 35, endPoint y: 282, distance: 60.2
click at [35, 282] on input "**********" at bounding box center [195, 285] width 329 height 17
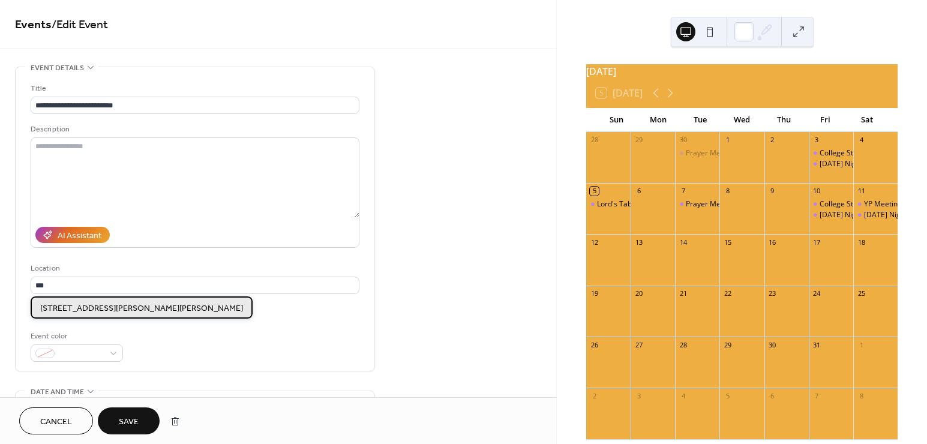
click at [114, 305] on span "[STREET_ADDRESS][PERSON_NAME][PERSON_NAME]" at bounding box center [141, 308] width 203 height 13
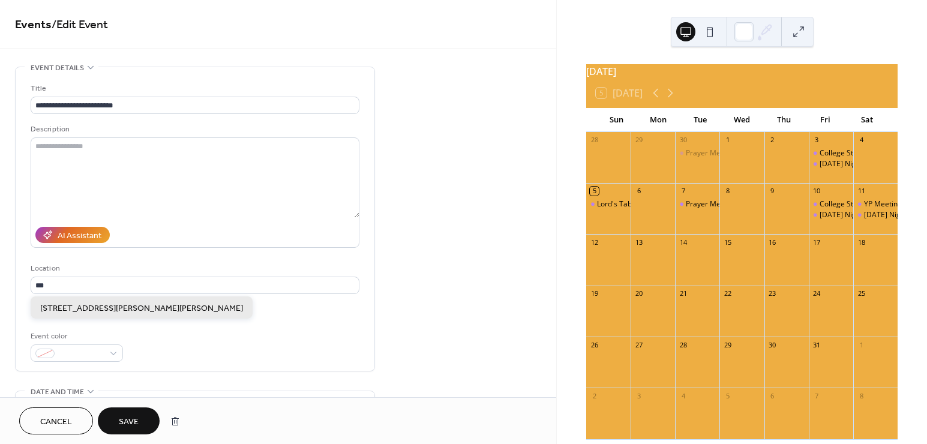
type input "**********"
click at [149, 427] on button "Save" at bounding box center [129, 420] width 62 height 27
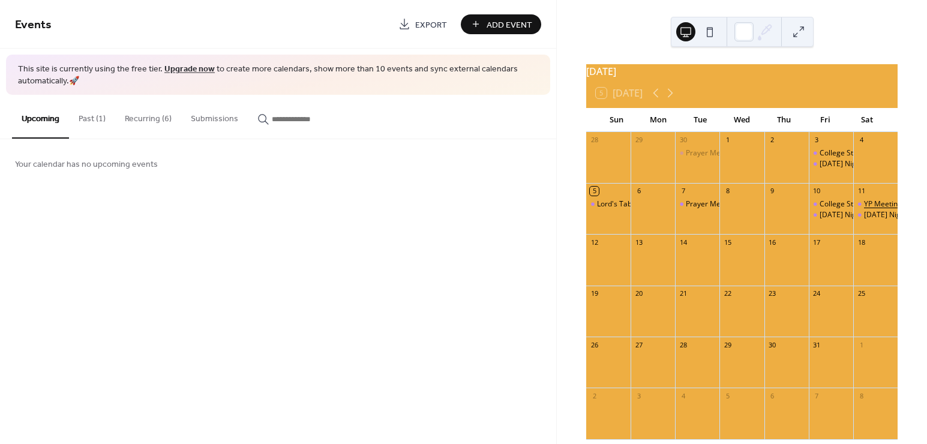
click at [864, 209] on div "YP Meeting" at bounding box center [883, 204] width 38 height 10
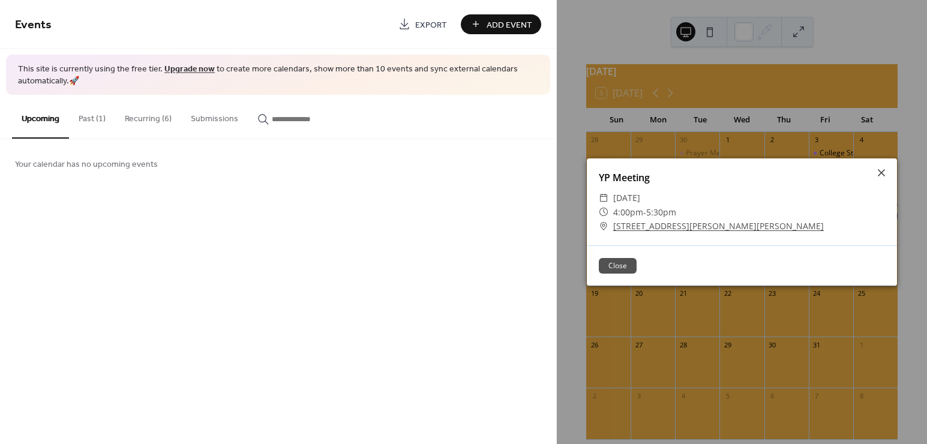
click at [619, 265] on button "Close" at bounding box center [618, 266] width 38 height 16
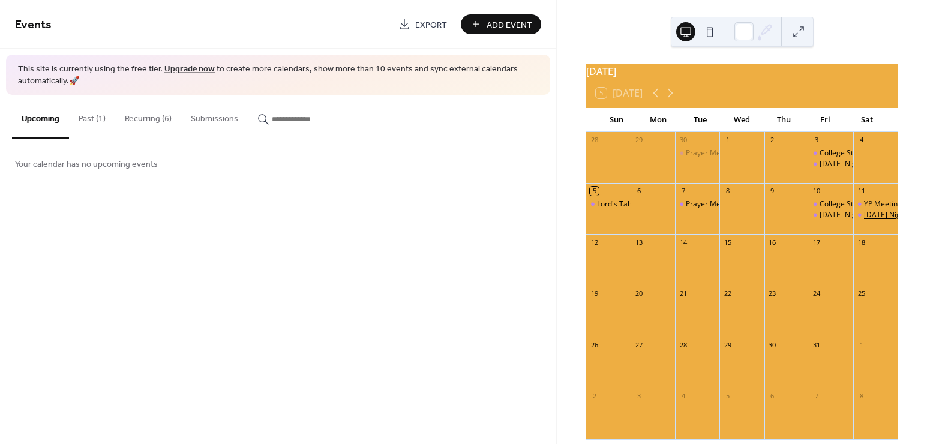
click at [865, 220] on div "[DATE] Night Group Meeting" at bounding box center [911, 215] width 95 height 10
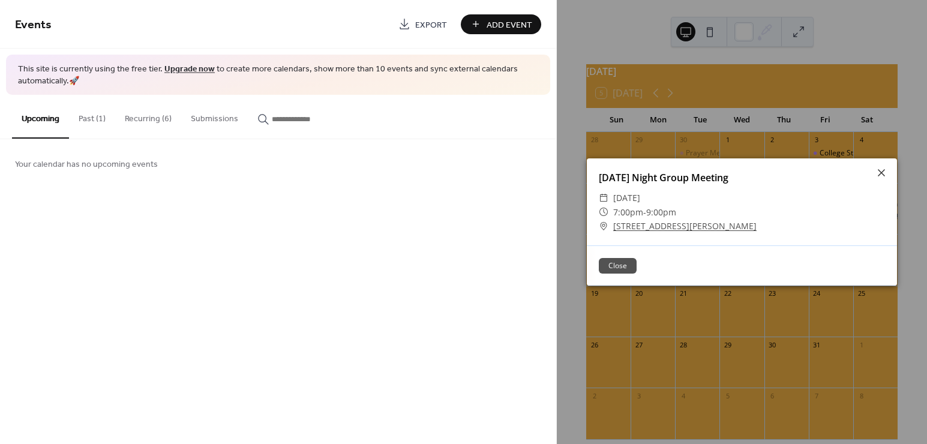
click at [617, 261] on button "Close" at bounding box center [618, 266] width 38 height 16
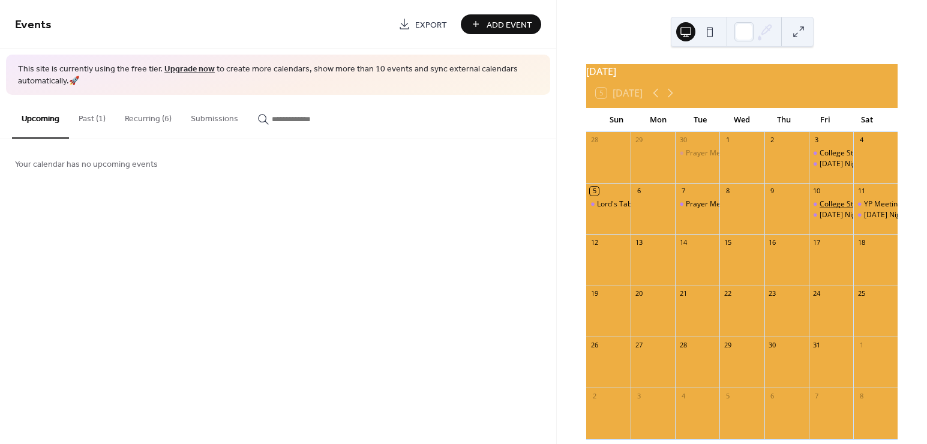
click at [829, 209] on div "College Students Meeting" at bounding box center [863, 204] width 86 height 10
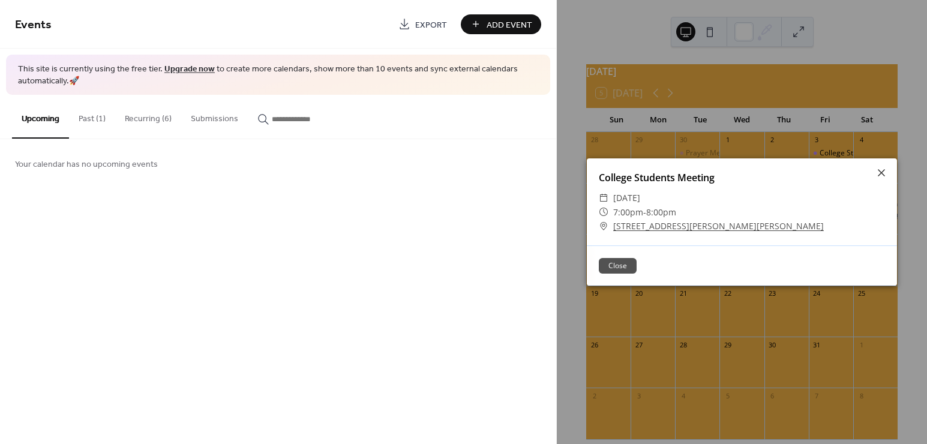
click at [619, 268] on button "Close" at bounding box center [618, 266] width 38 height 16
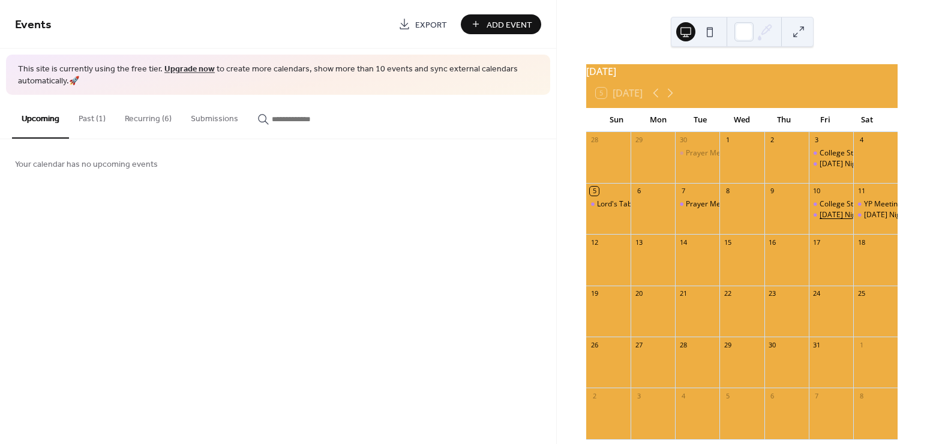
click at [827, 220] on div "[DATE] Night Group Meeting" at bounding box center [867, 215] width 95 height 10
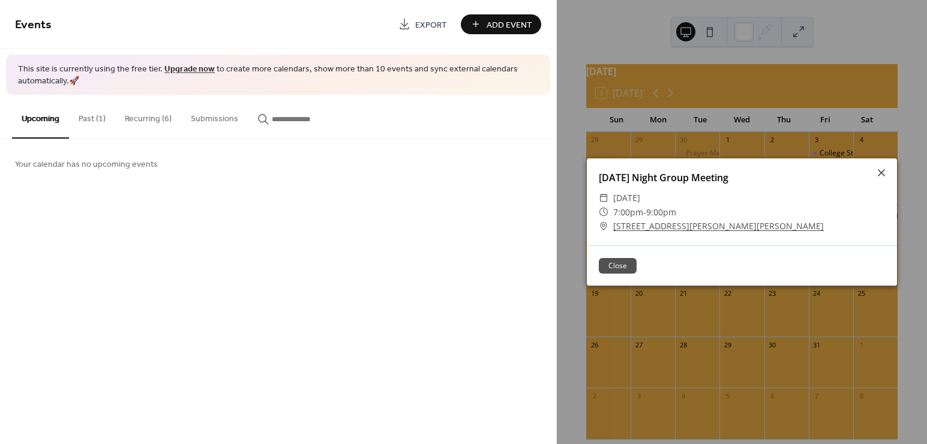
click at [612, 266] on button "Close" at bounding box center [618, 266] width 38 height 16
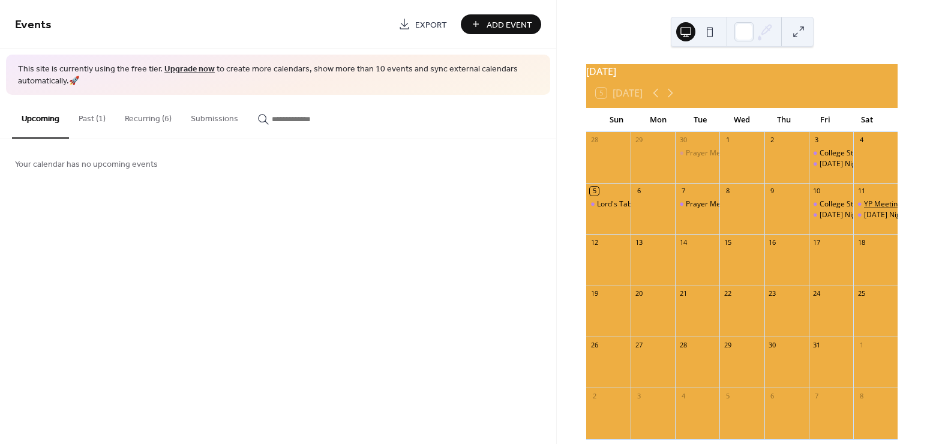
click at [864, 209] on div "YP Meeting" at bounding box center [883, 204] width 38 height 10
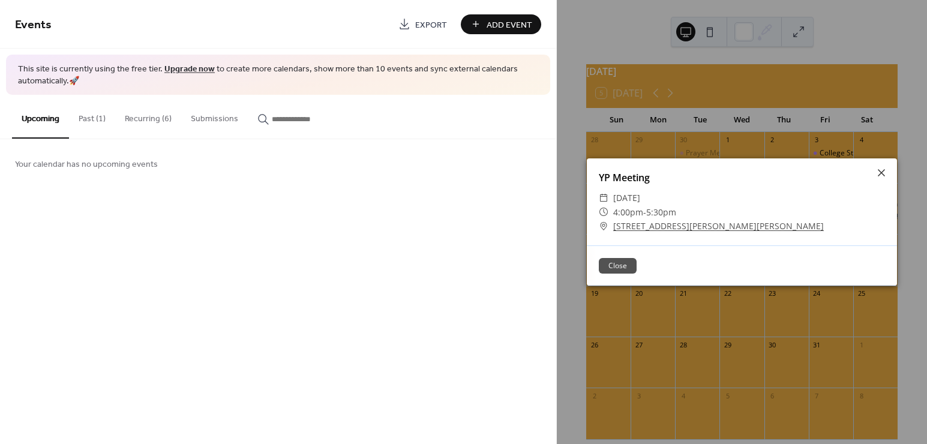
click at [627, 265] on button "Close" at bounding box center [618, 266] width 38 height 16
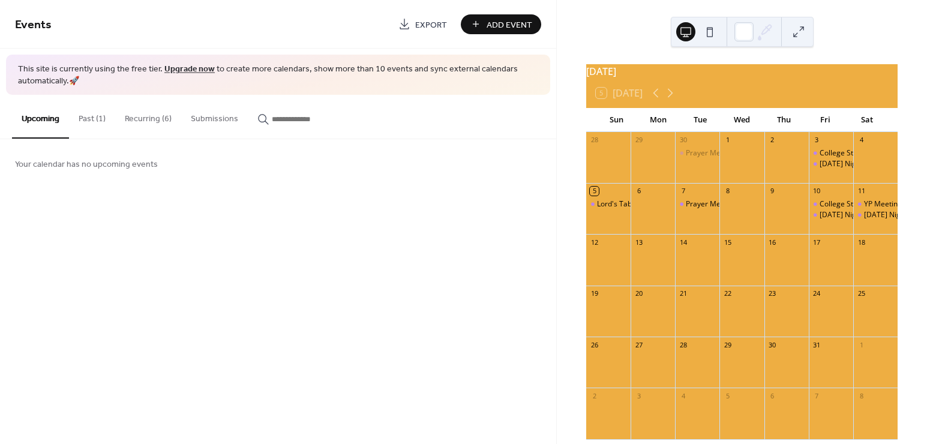
click at [163, 121] on button "Recurring (6)" at bounding box center [148, 116] width 66 height 43
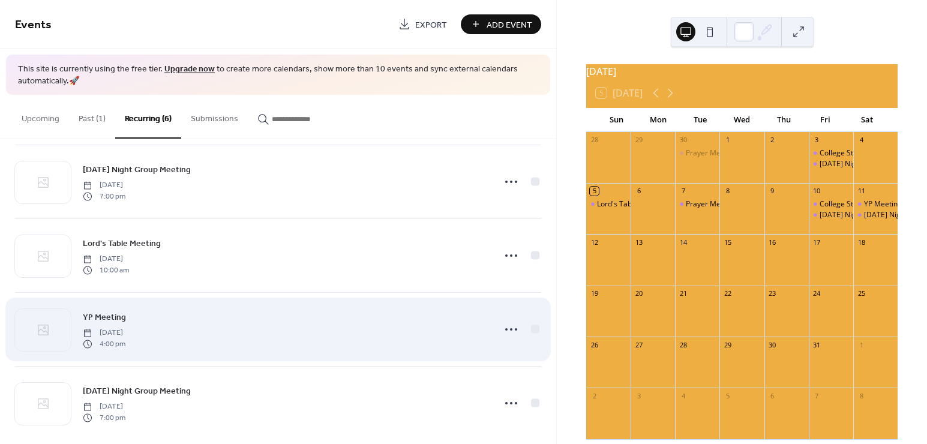
scroll to position [172, 0]
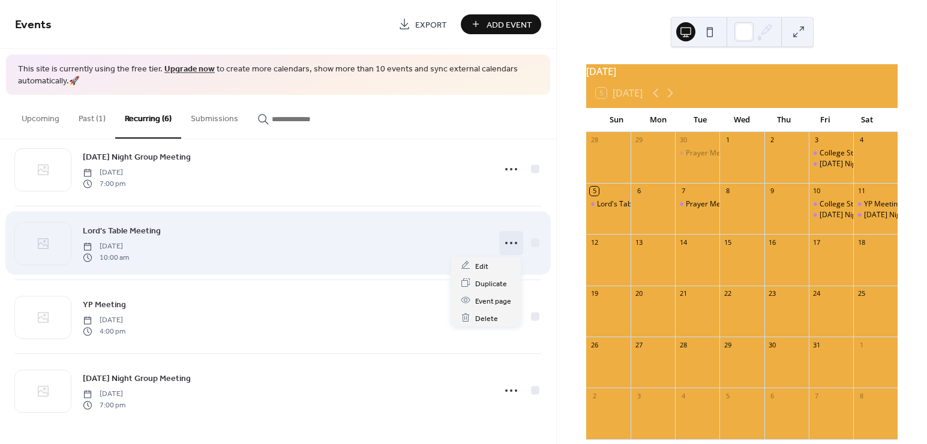
click at [504, 238] on icon at bounding box center [511, 242] width 19 height 19
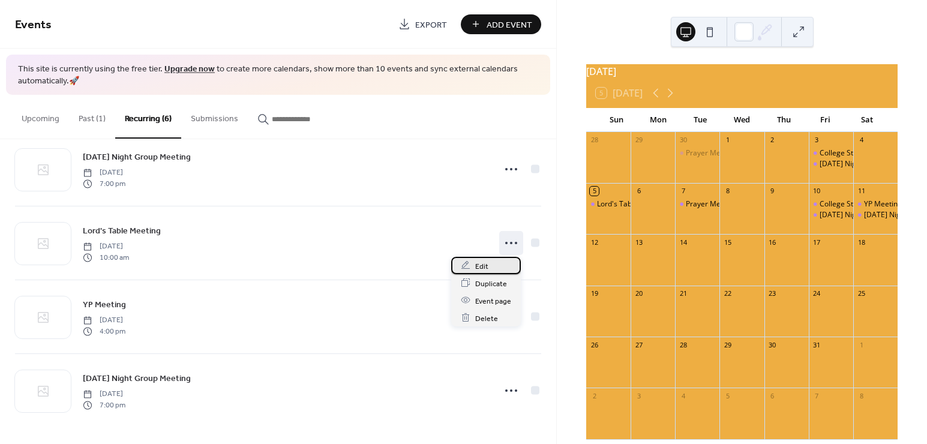
click at [479, 261] on span "Edit" at bounding box center [481, 266] width 13 height 13
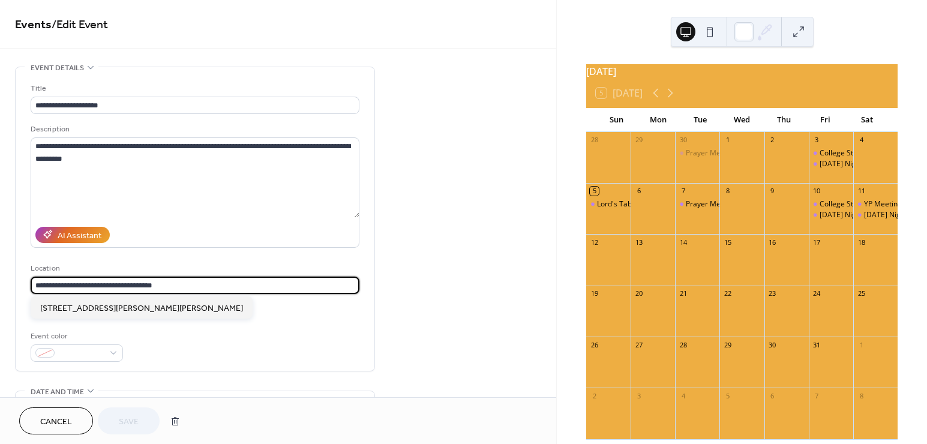
drag, startPoint x: 193, startPoint y: 283, endPoint x: 32, endPoint y: 284, distance: 161.4
click at [32, 284] on input "**********" at bounding box center [195, 285] width 329 height 17
paste input "*"
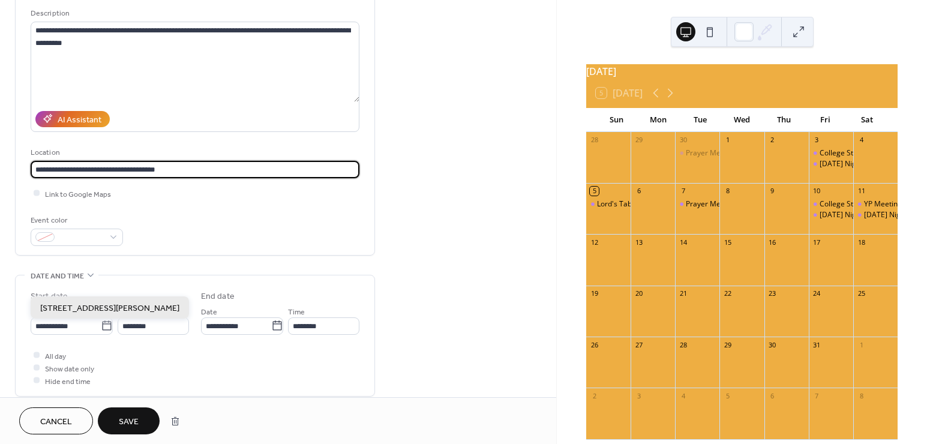
scroll to position [120, 0]
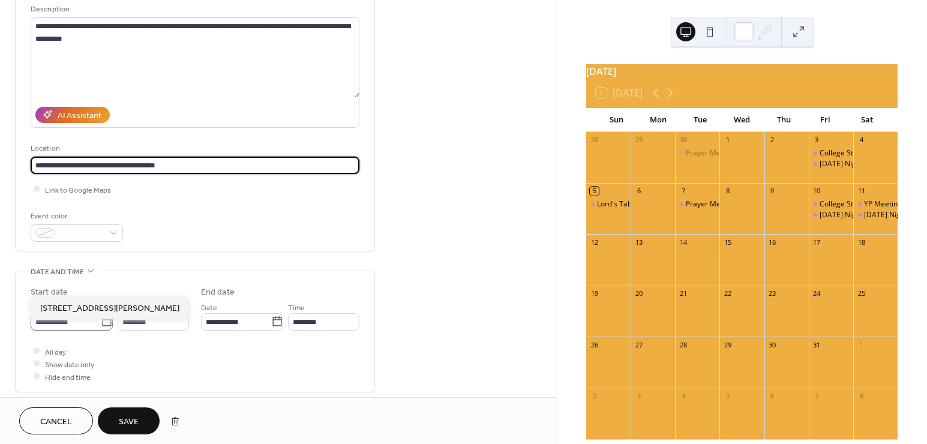
type input "**********"
click at [102, 324] on icon at bounding box center [107, 322] width 12 height 12
click at [101, 324] on input "**********" at bounding box center [66, 321] width 70 height 17
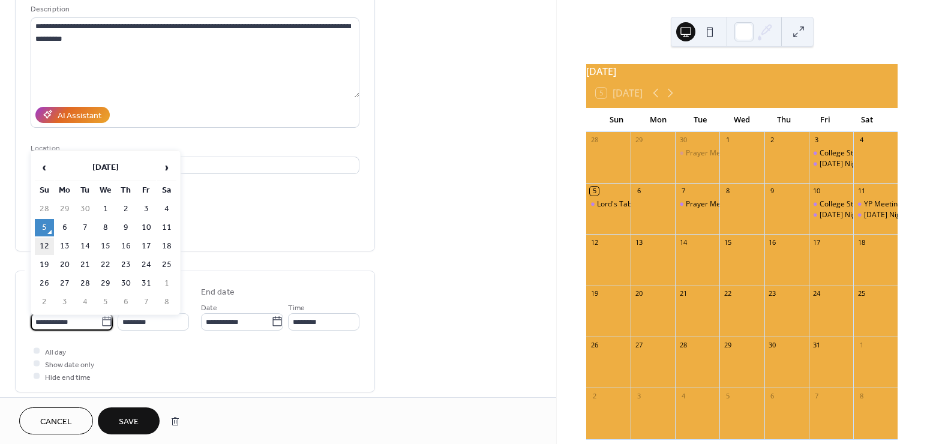
click at [44, 242] on td "12" at bounding box center [44, 246] width 19 height 17
type input "**********"
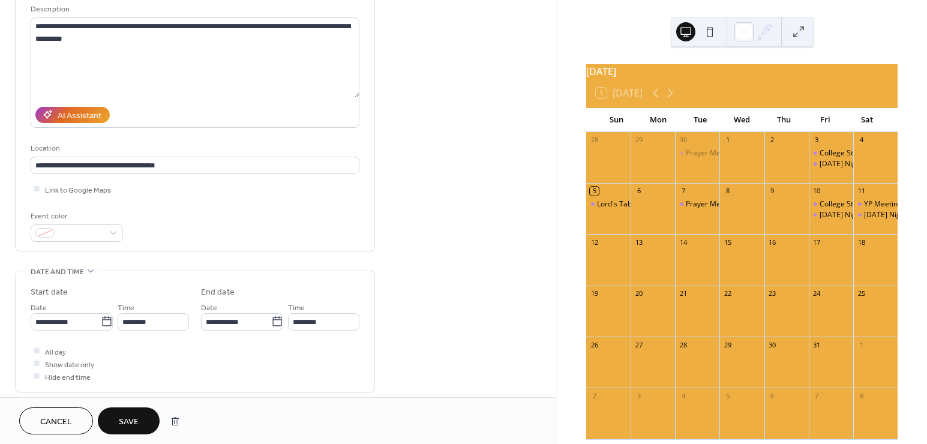
click at [127, 422] on span "Save" at bounding box center [129, 422] width 20 height 13
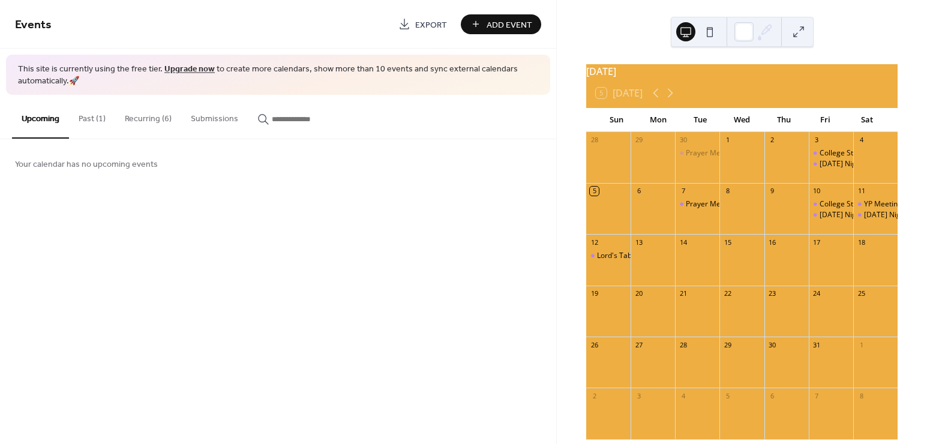
click at [193, 234] on div "Events Export Add Event This site is currently using the free tier. Upgrade now…" at bounding box center [278, 222] width 556 height 444
click at [619, 261] on div "Lord's Table Meeting" at bounding box center [632, 256] width 70 height 10
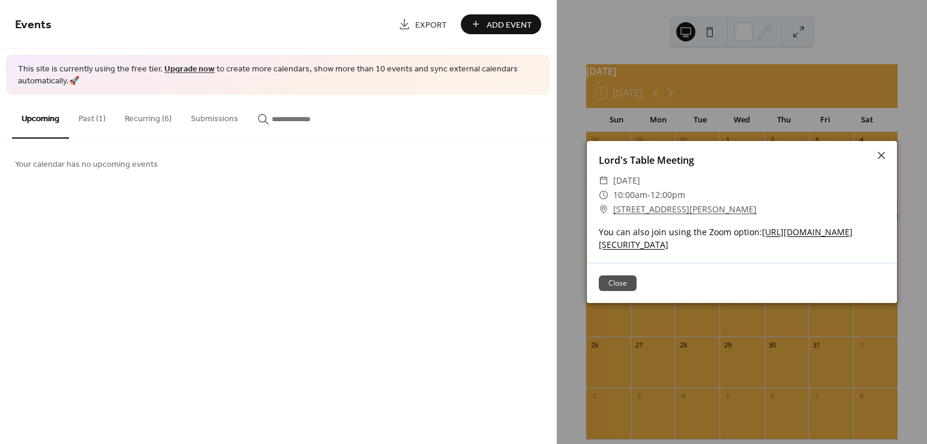
click at [620, 289] on button "Close" at bounding box center [618, 283] width 38 height 16
